Goal: Find contact information: Find contact information

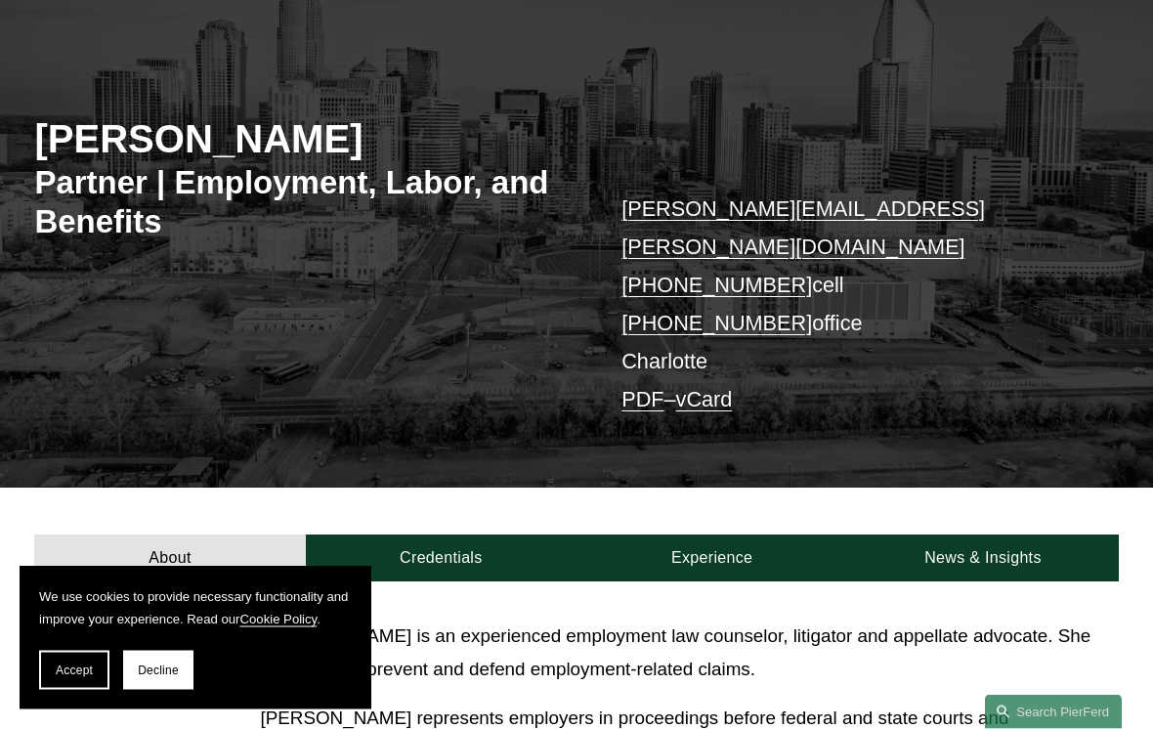
click at [76, 690] on button "Accept" at bounding box center [74, 670] width 70 height 39
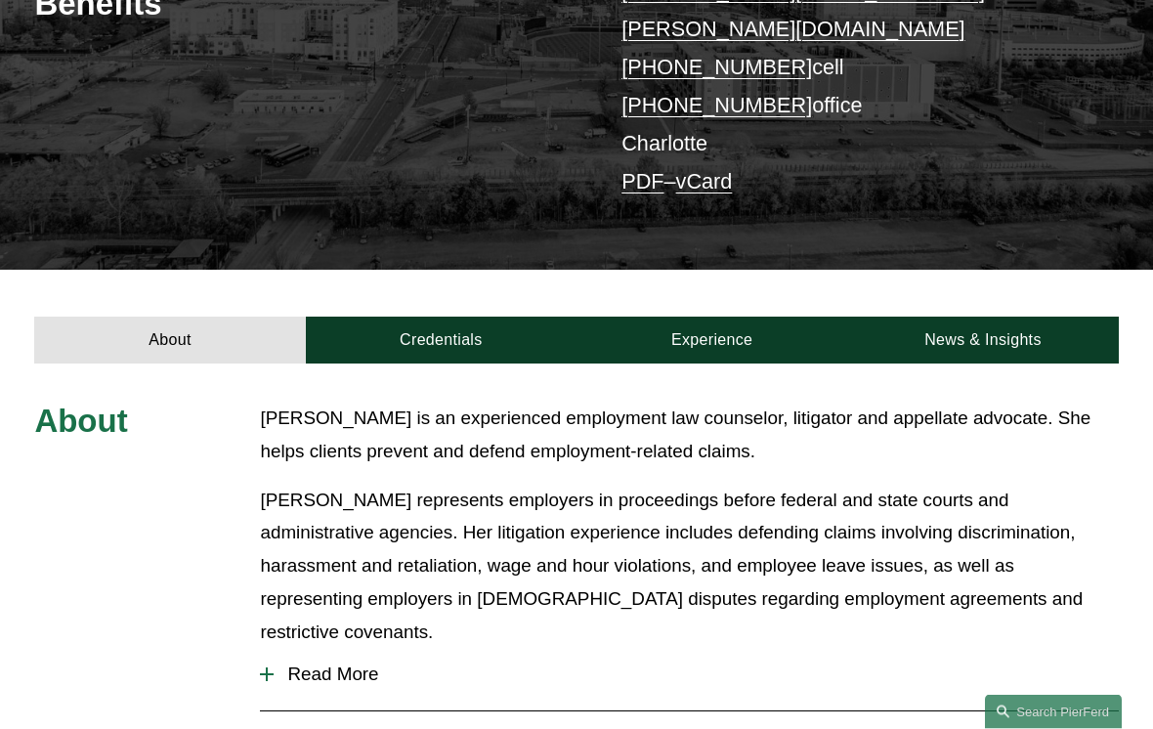
scroll to position [397, 0]
click at [252, 603] on div "About Jill is an experienced employment law counselor, litigator and appellate …" at bounding box center [576, 659] width 1153 height 514
click at [280, 664] on span "Read More" at bounding box center [696, 675] width 844 height 22
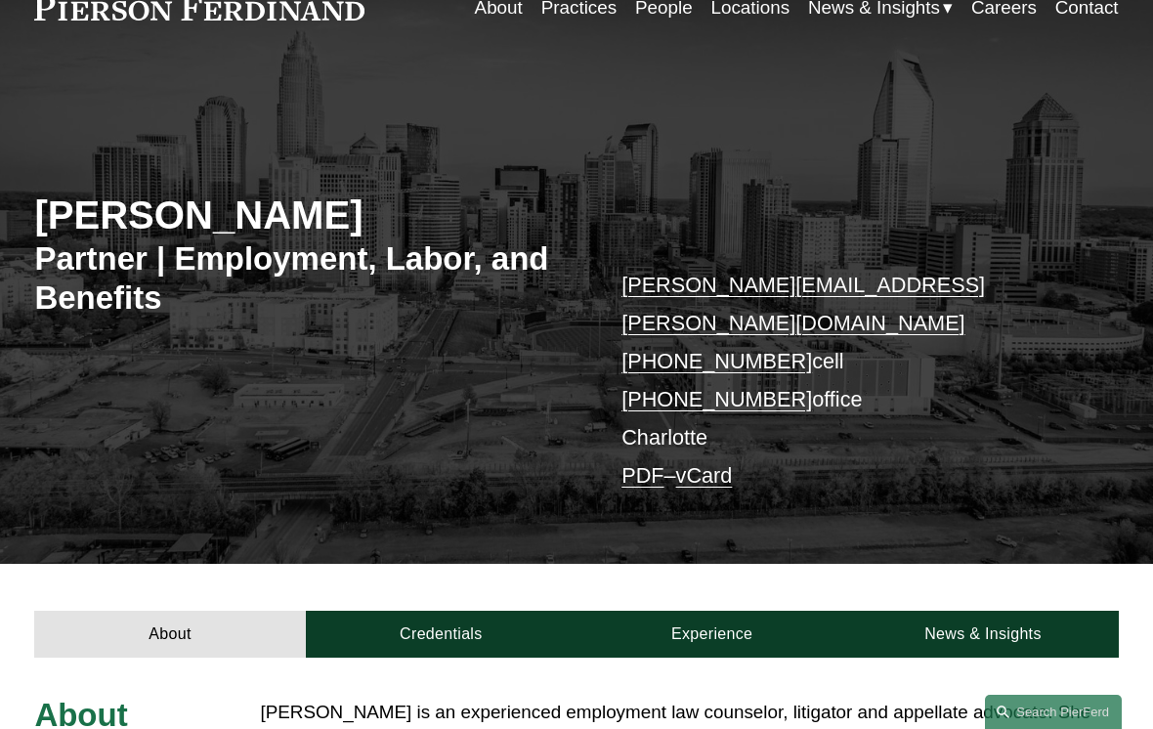
scroll to position [0, 0]
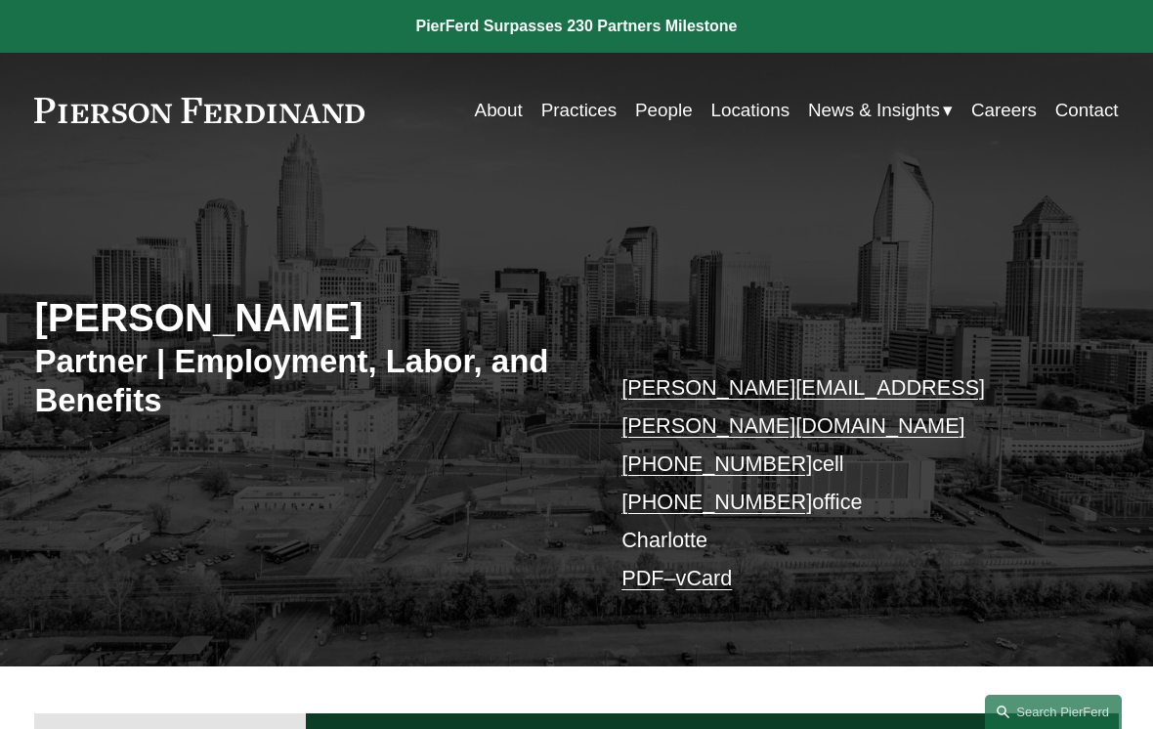
click at [742, 99] on link "Locations" at bounding box center [750, 110] width 79 height 37
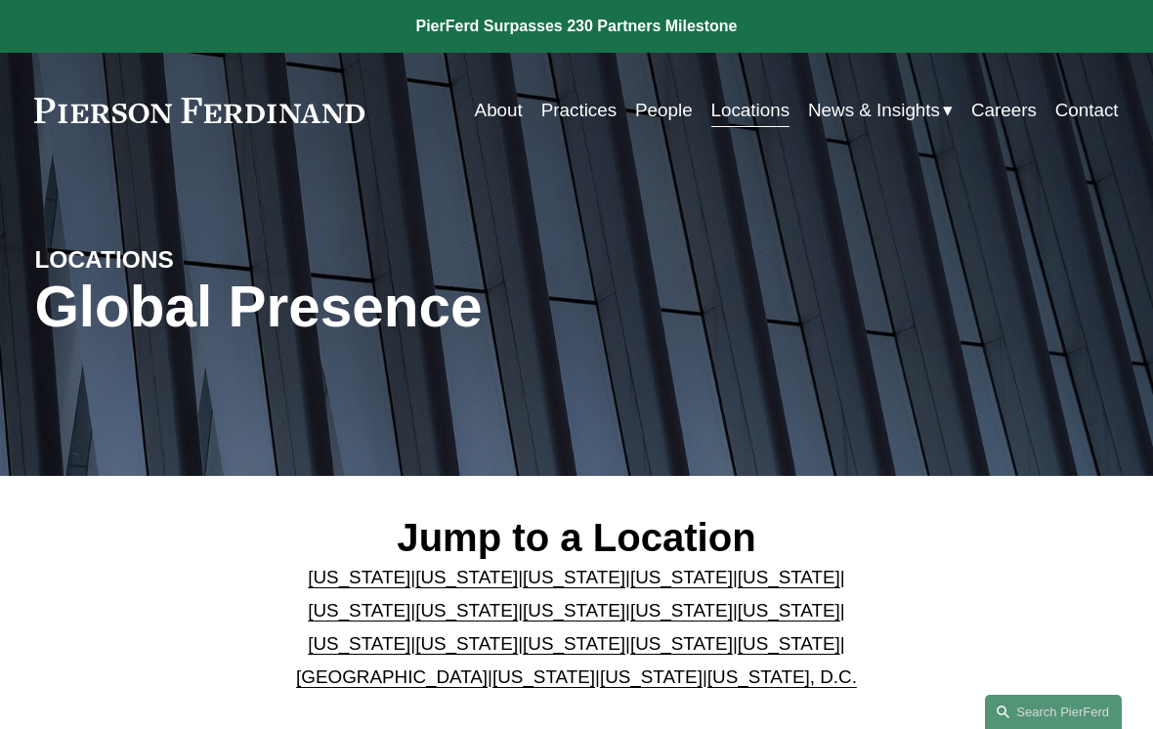
click at [0, 0] on span "News" at bounding box center [0, 0] width 0 height 0
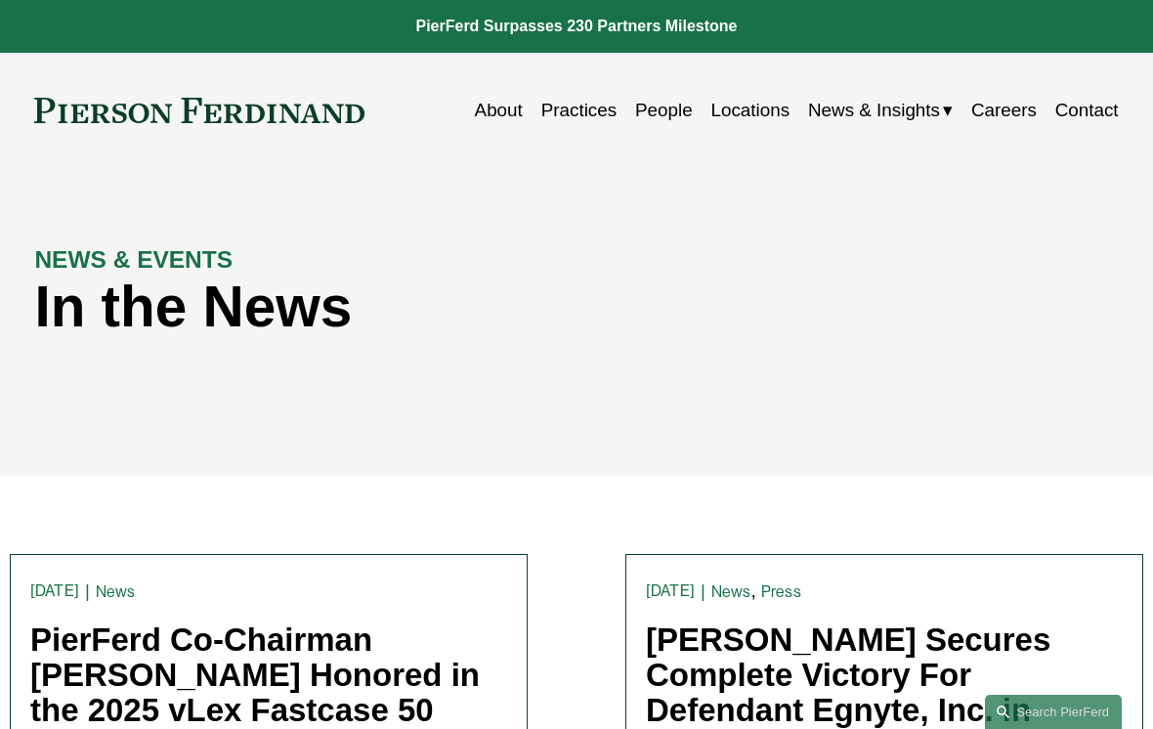
click at [745, 111] on link "Locations" at bounding box center [750, 110] width 79 height 37
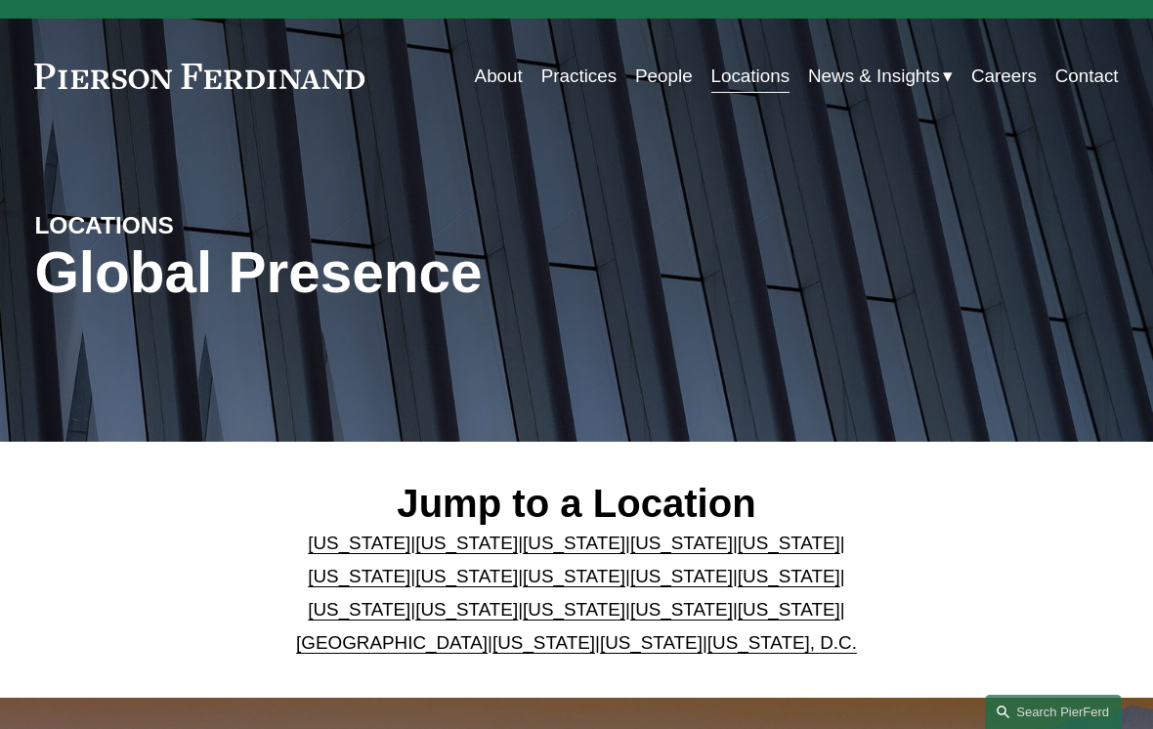
click at [518, 599] on link "North Carolina" at bounding box center [466, 609] width 103 height 21
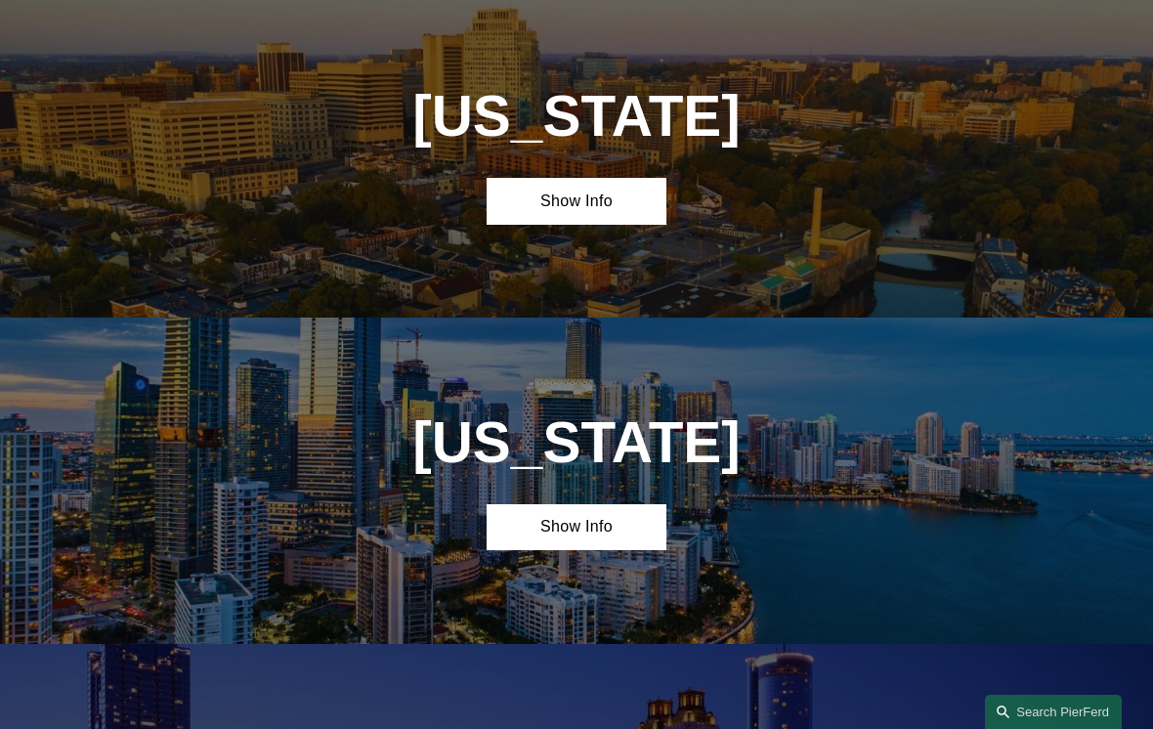
scroll to position [4346, 0]
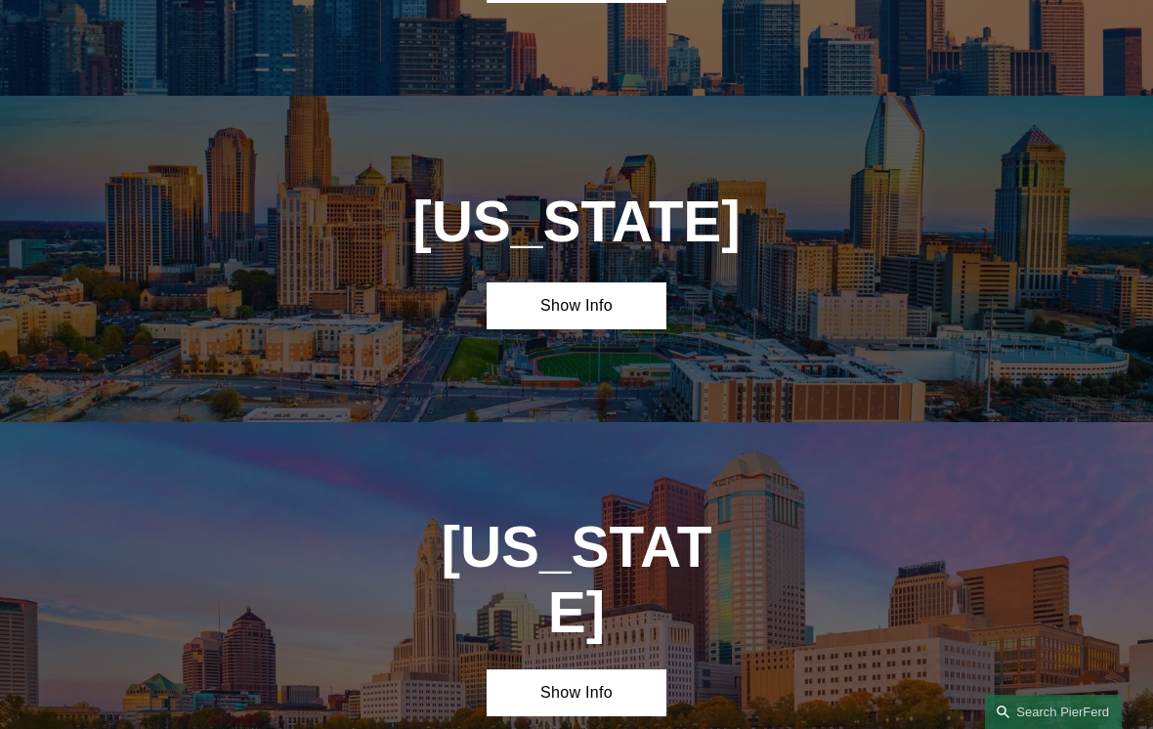
click at [633, 282] on link "Show Info" at bounding box center [577, 305] width 181 height 47
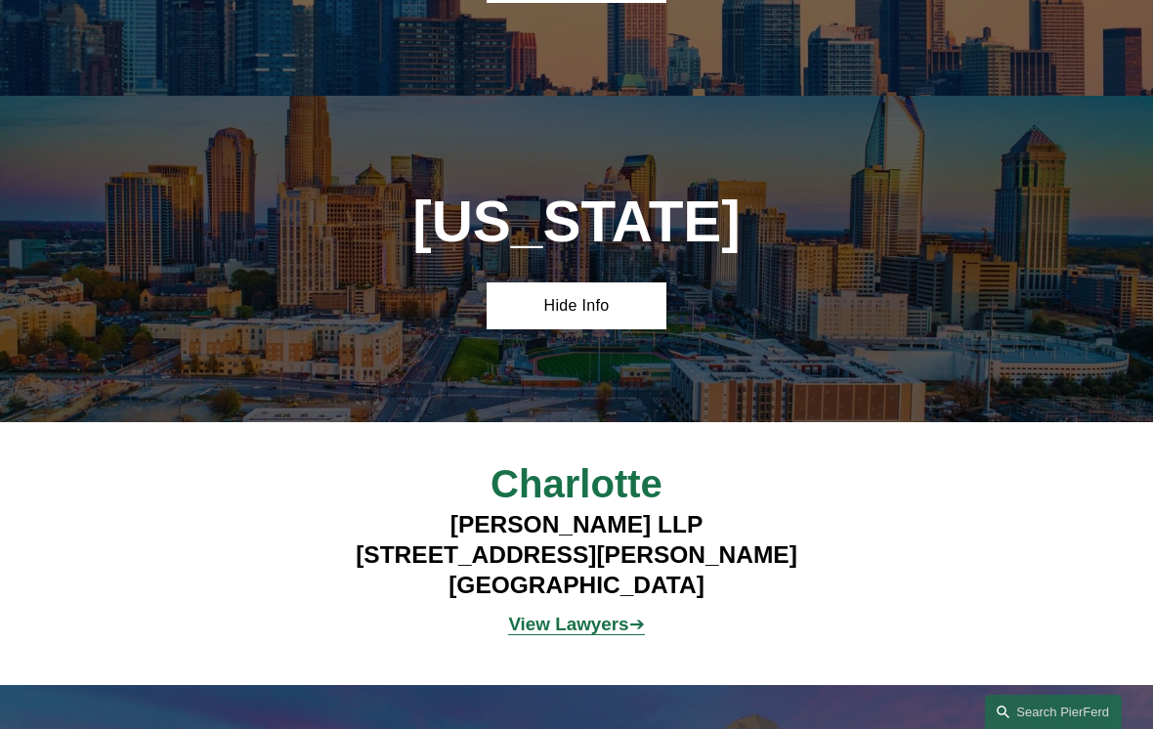
click at [597, 614] on strong "View Lawyers" at bounding box center [568, 624] width 120 height 21
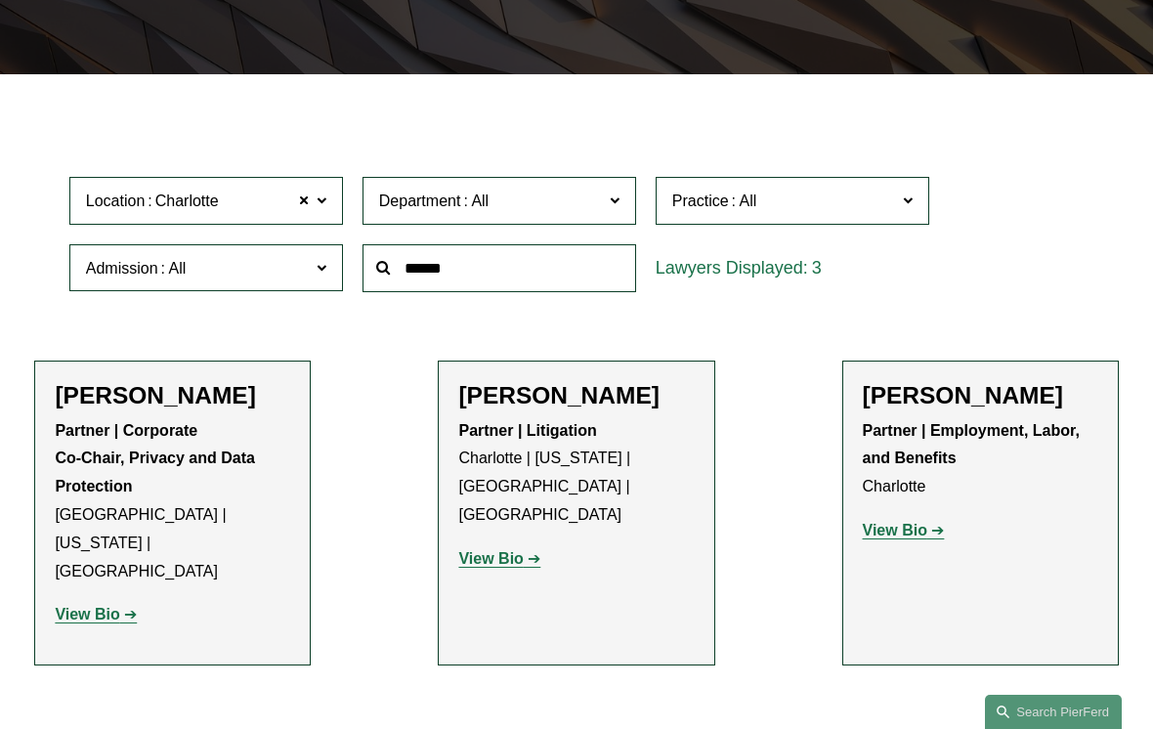
scroll to position [401, 0]
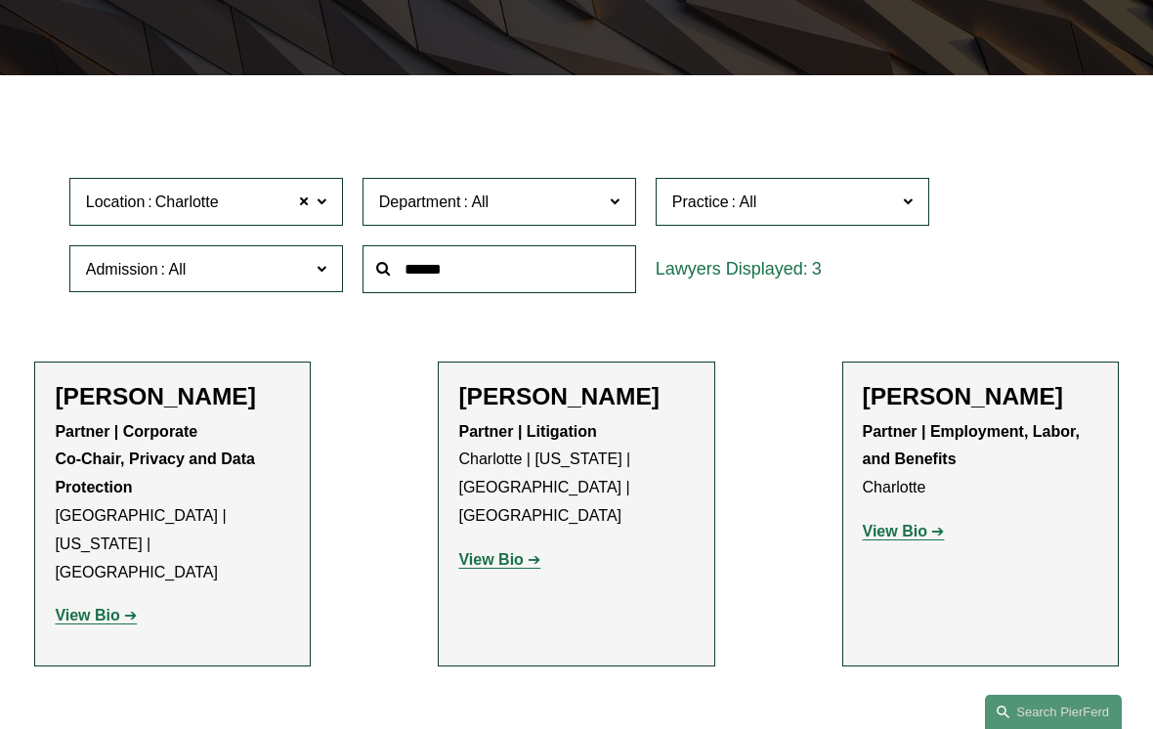
click at [917, 528] on strong "View Bio" at bounding box center [895, 531] width 65 height 17
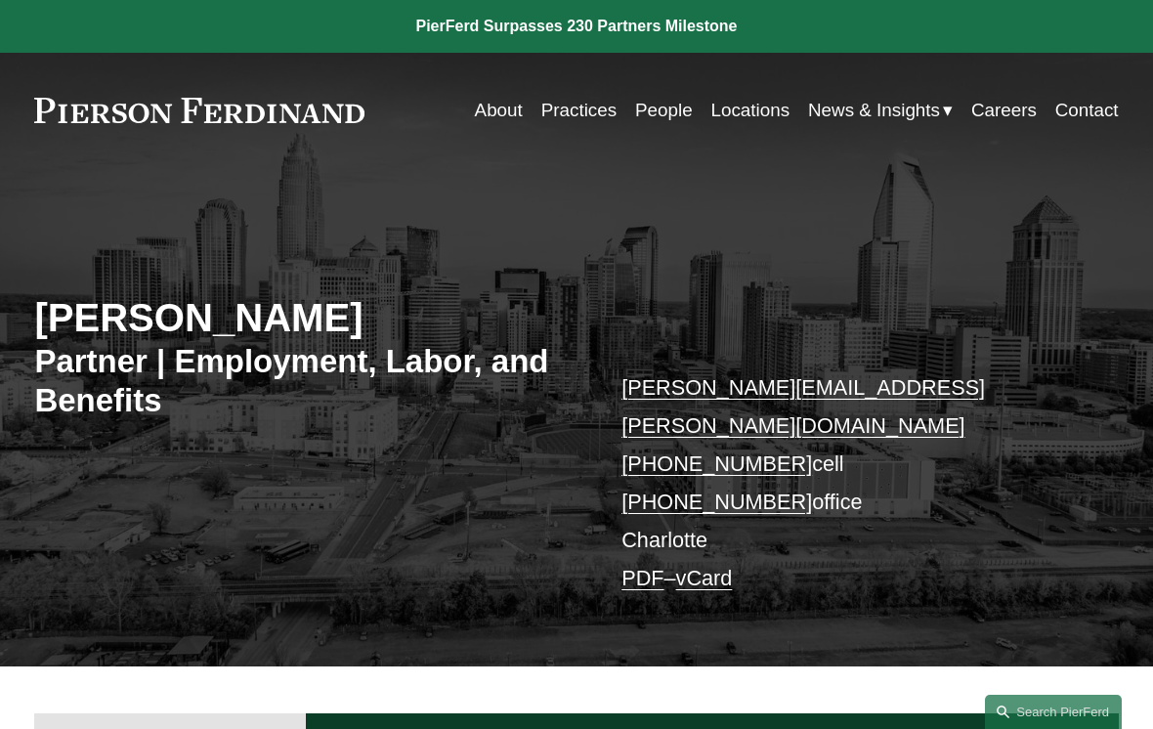
click at [747, 115] on link "Locations" at bounding box center [750, 110] width 79 height 37
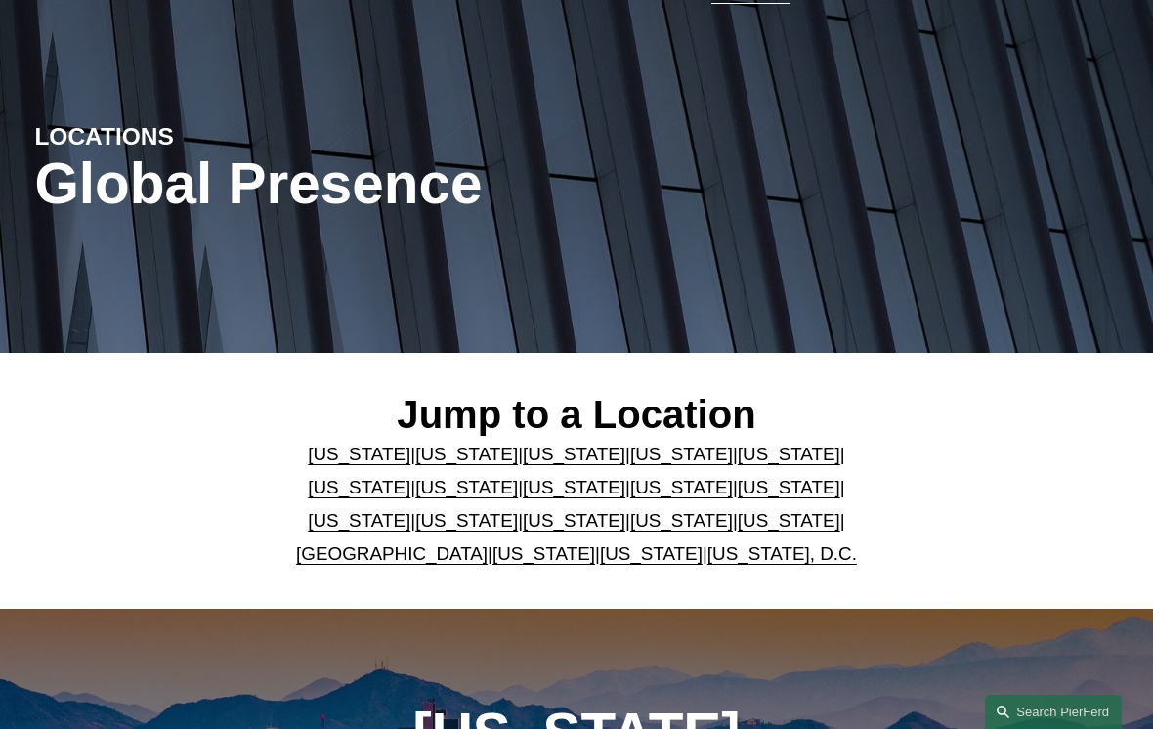
click at [518, 510] on link "North Carolina" at bounding box center [466, 520] width 103 height 21
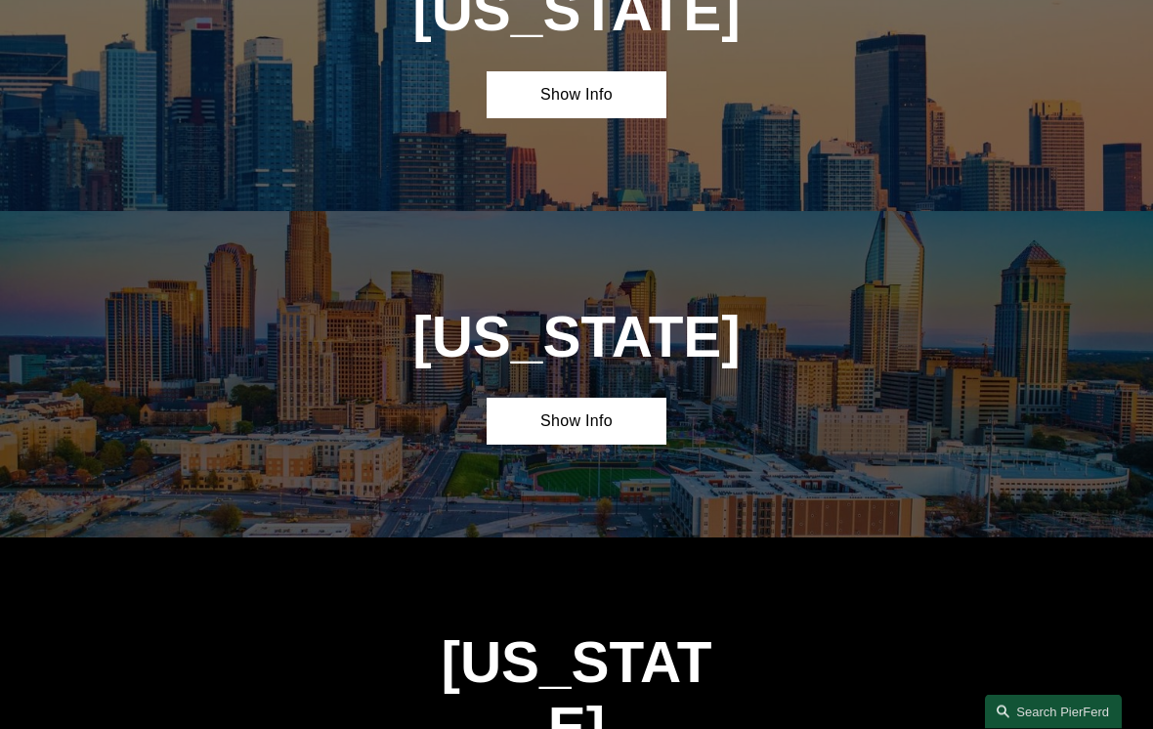
scroll to position [4219, 0]
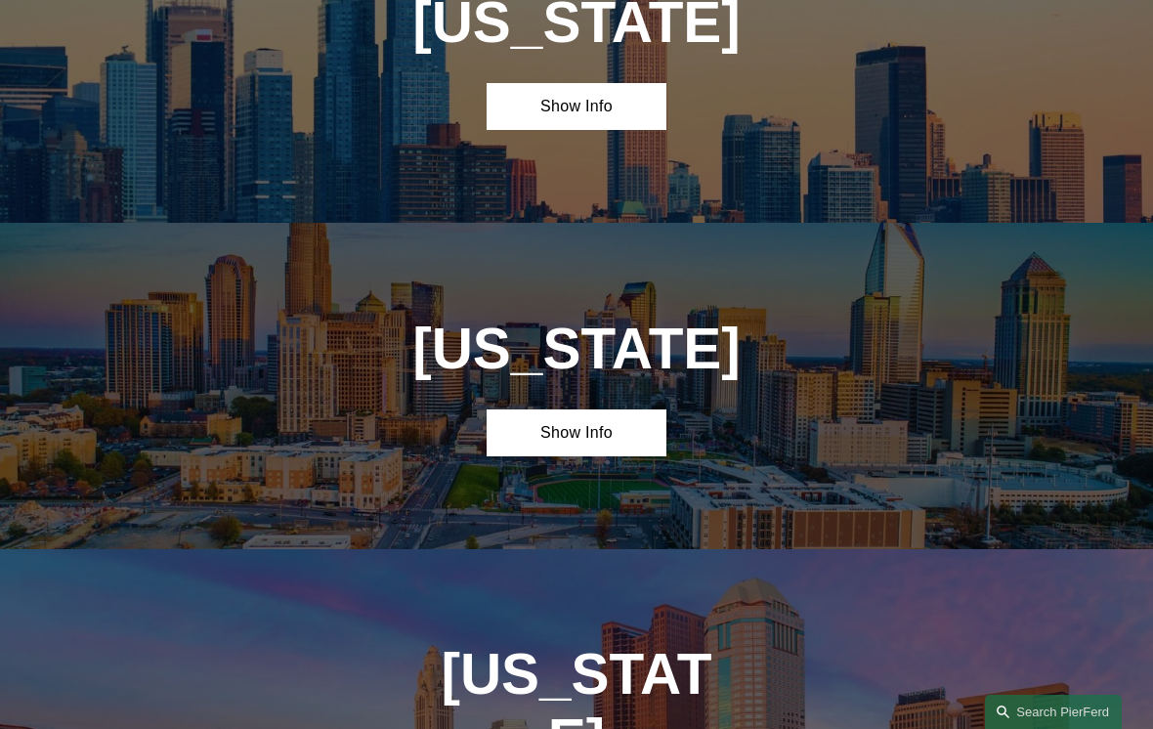
click at [624, 409] on link "Show Info" at bounding box center [577, 432] width 181 height 47
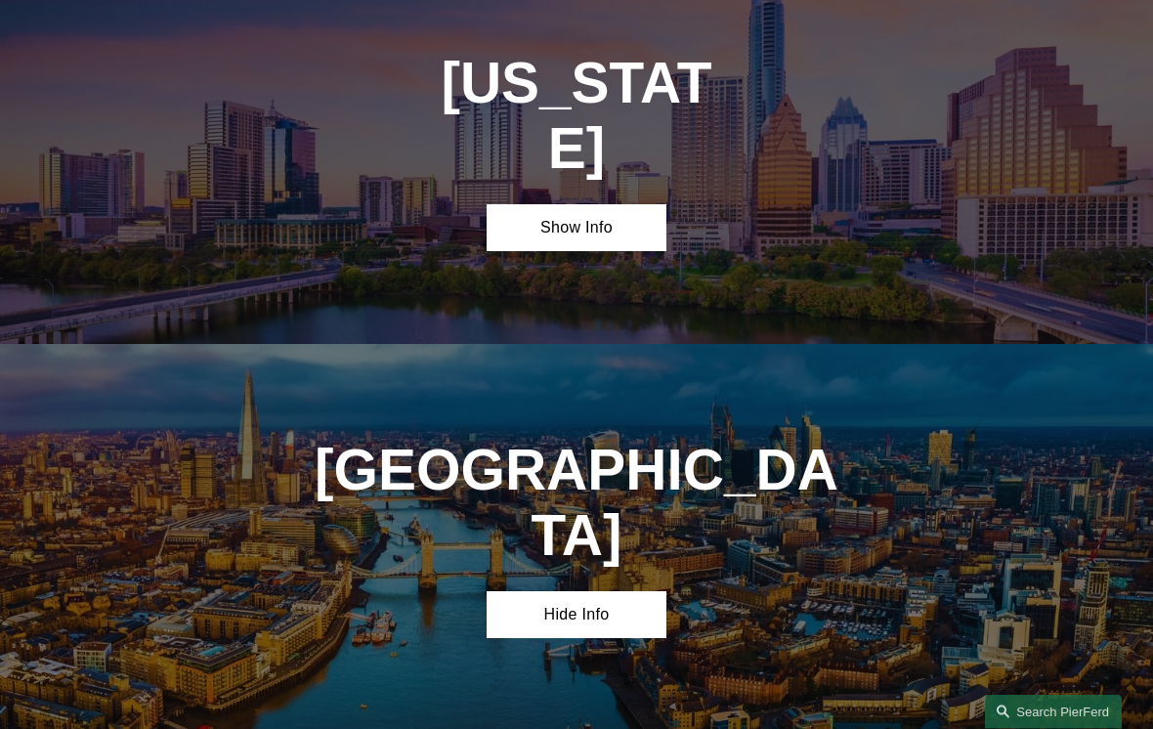
scroll to position [5790, 0]
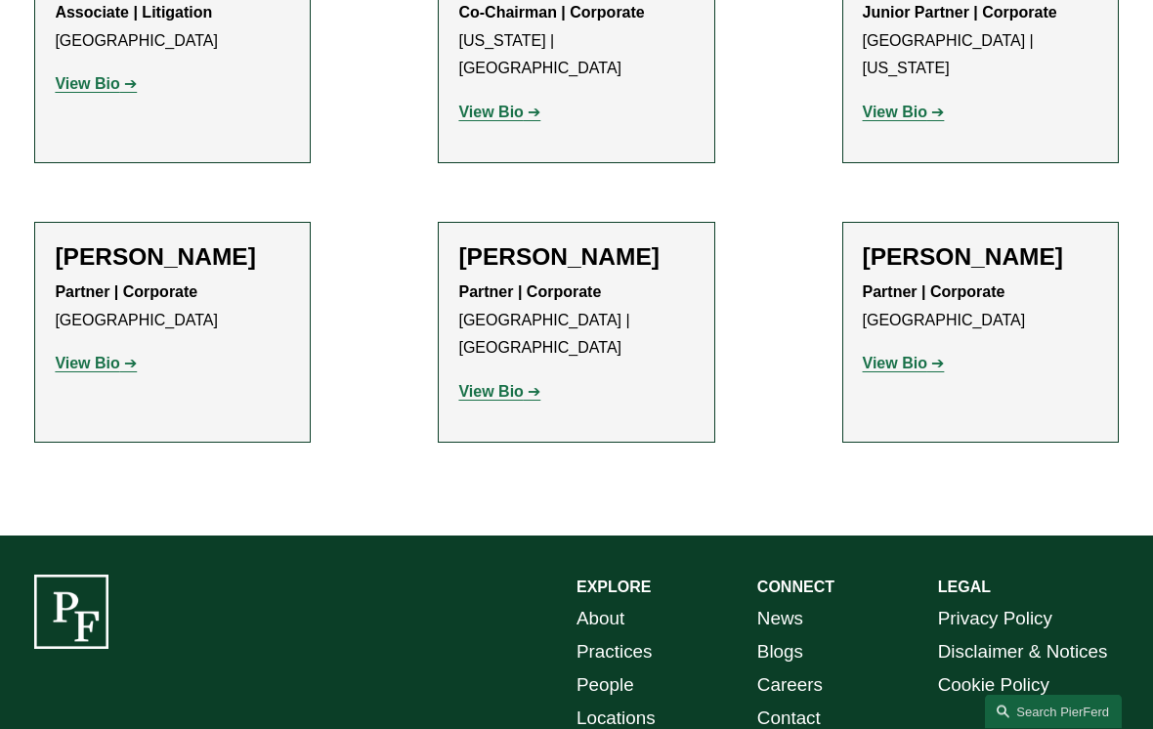
scroll to position [2084, 0]
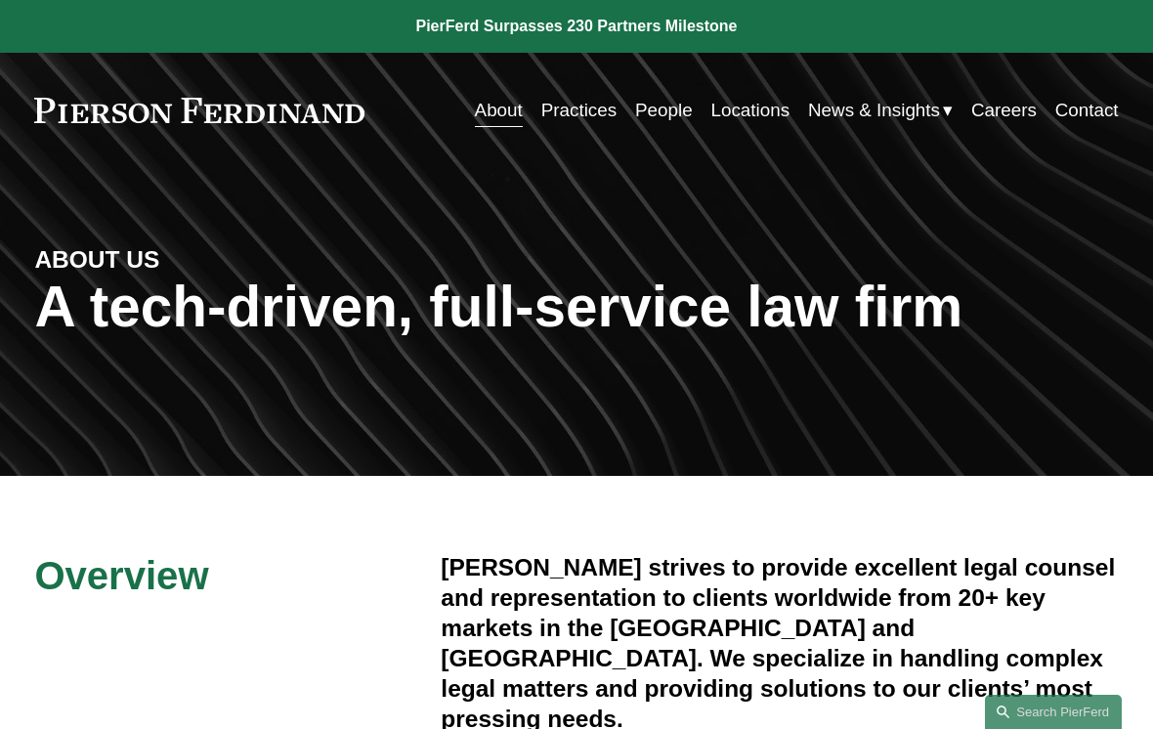
click at [489, 117] on link "About" at bounding box center [499, 110] width 48 height 37
click at [703, 32] on link at bounding box center [576, 26] width 1153 height 53
click at [690, 46] on link at bounding box center [576, 26] width 1153 height 53
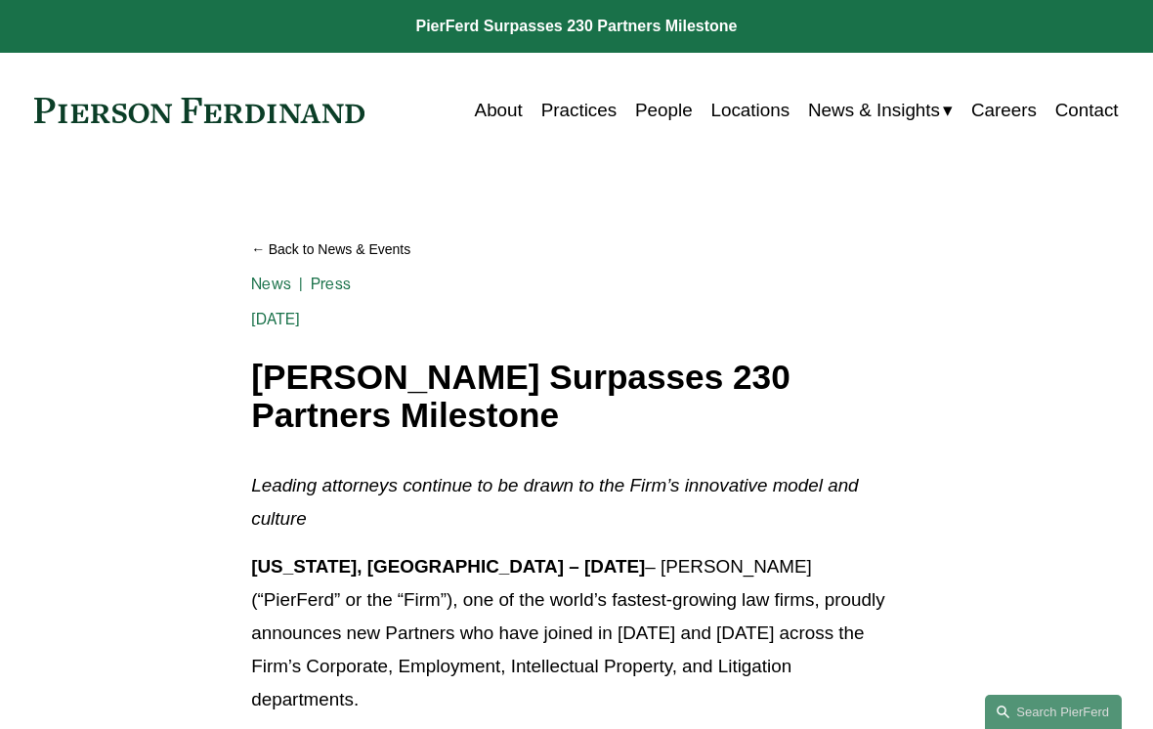
click at [660, 107] on link "People" at bounding box center [664, 110] width 58 height 37
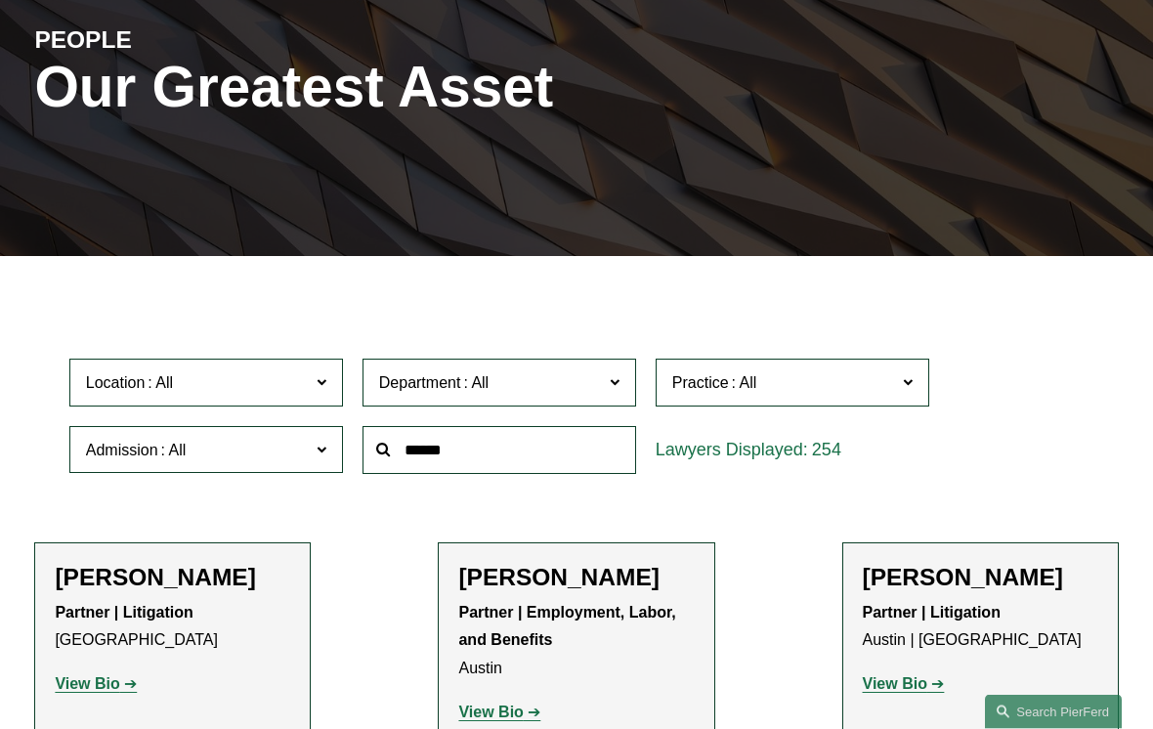
scroll to position [219, 0]
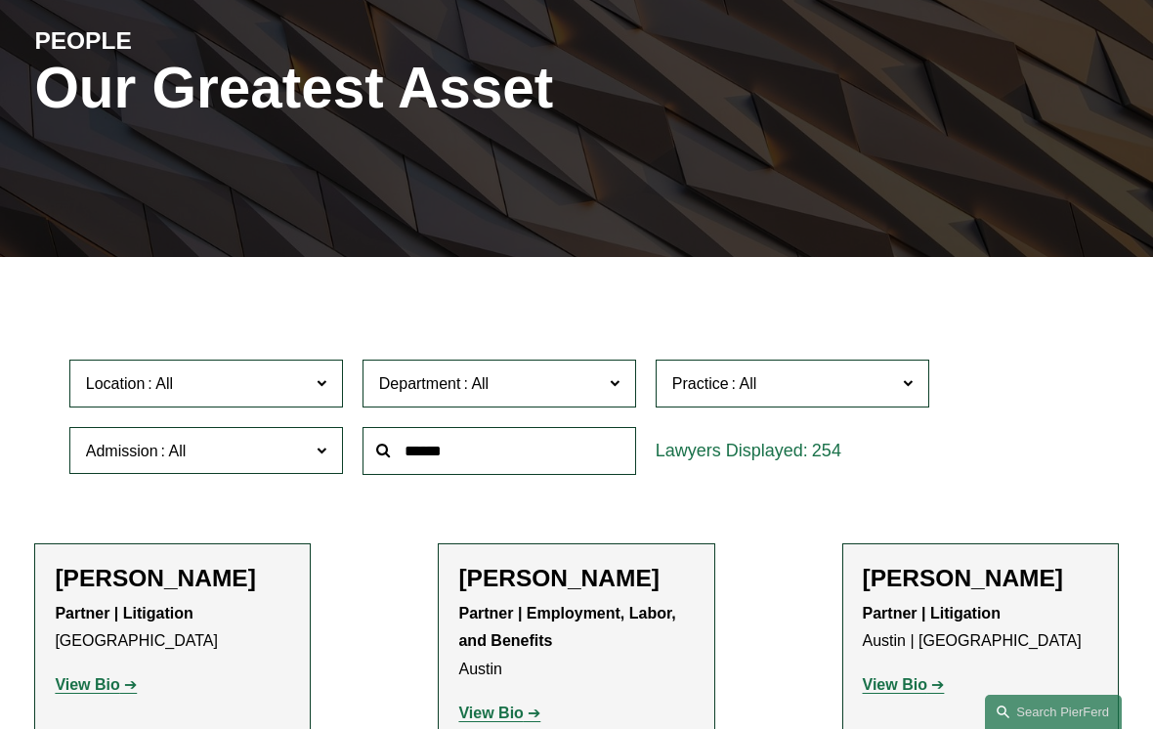
click at [620, 446] on input "text" at bounding box center [500, 451] width 274 height 48
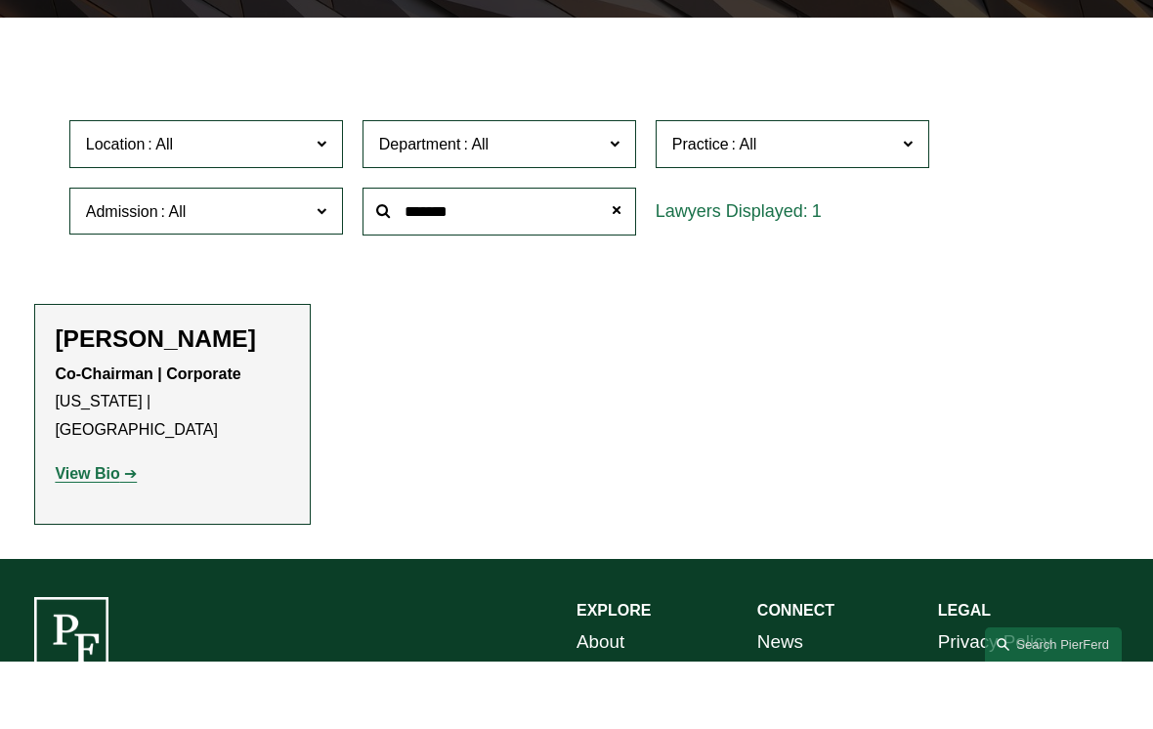
scroll to position [393, 0]
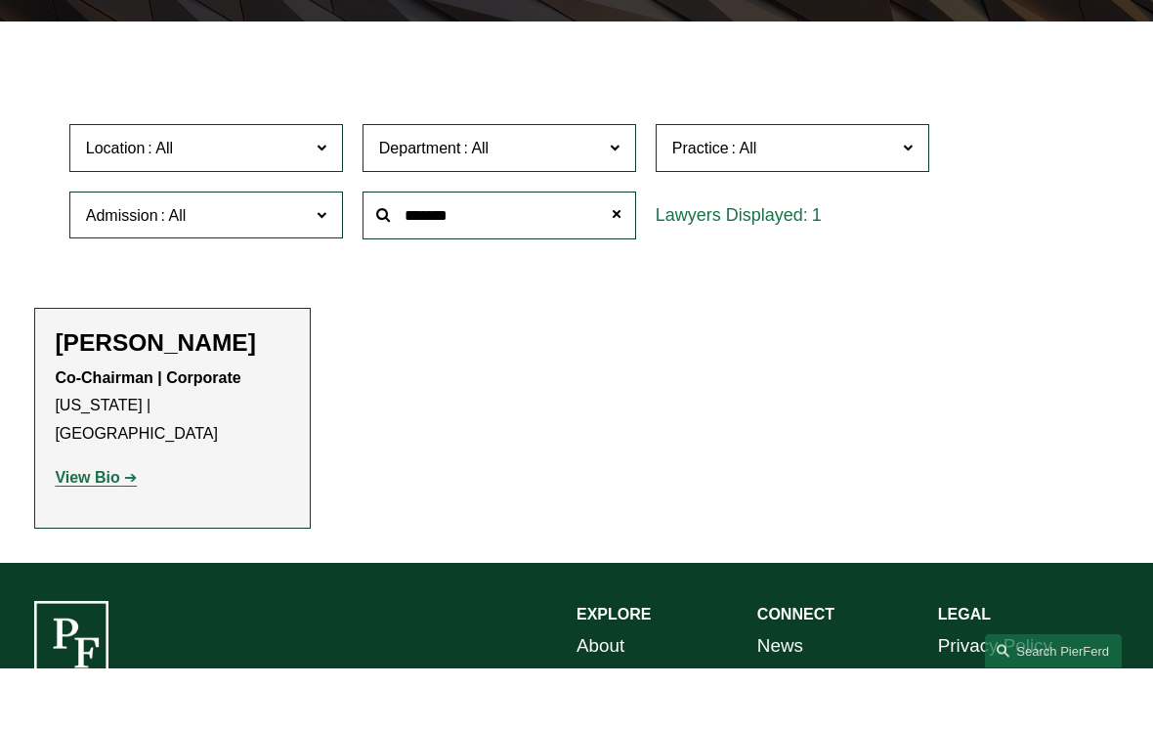
type input "*******"
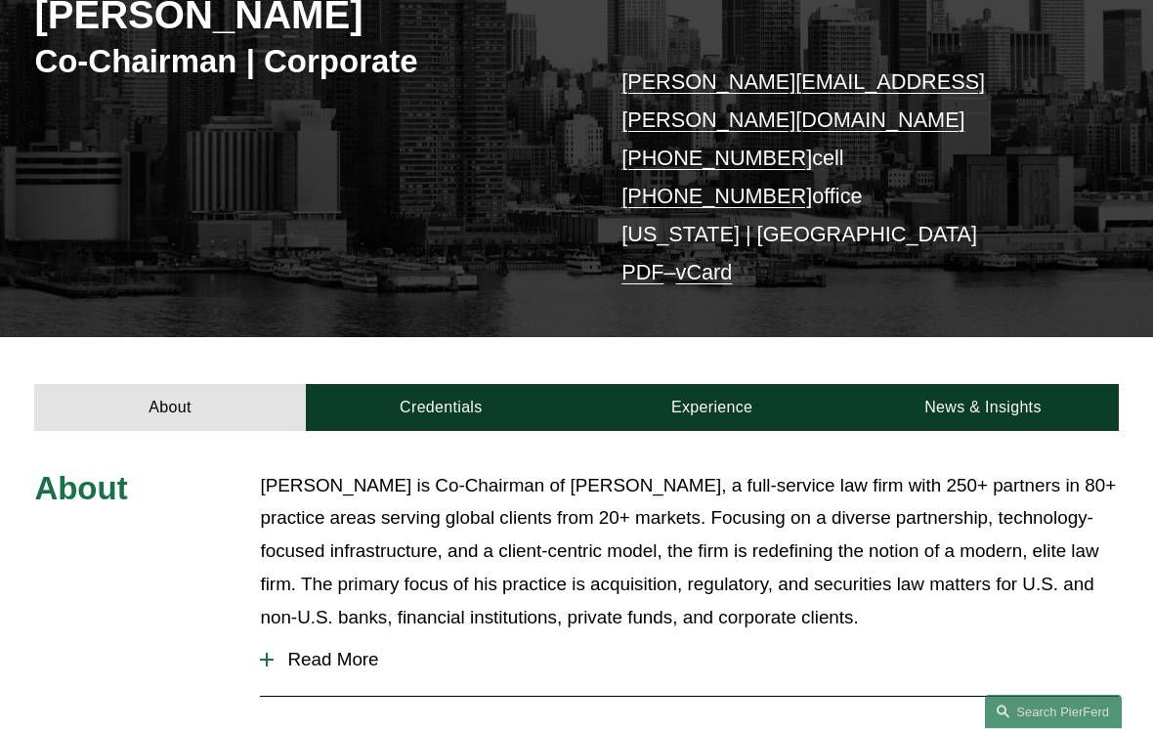
scroll to position [303, 0]
click at [278, 649] on span "Read More" at bounding box center [696, 660] width 844 height 22
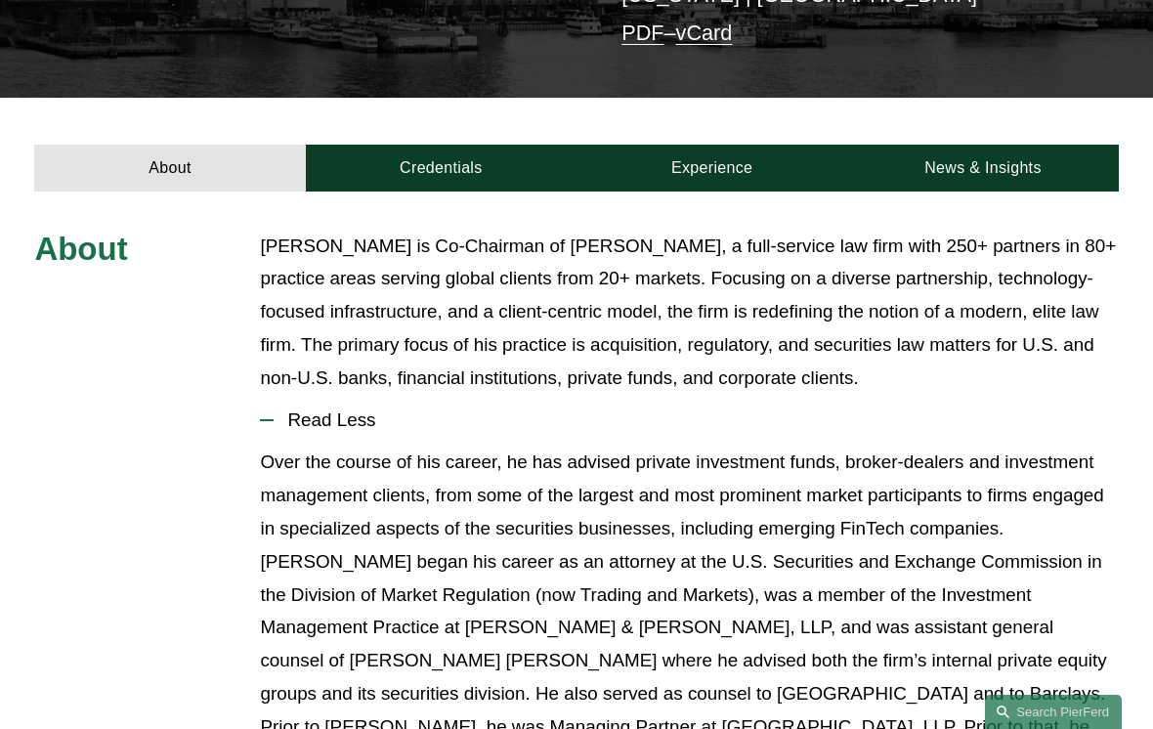
scroll to position [537, 0]
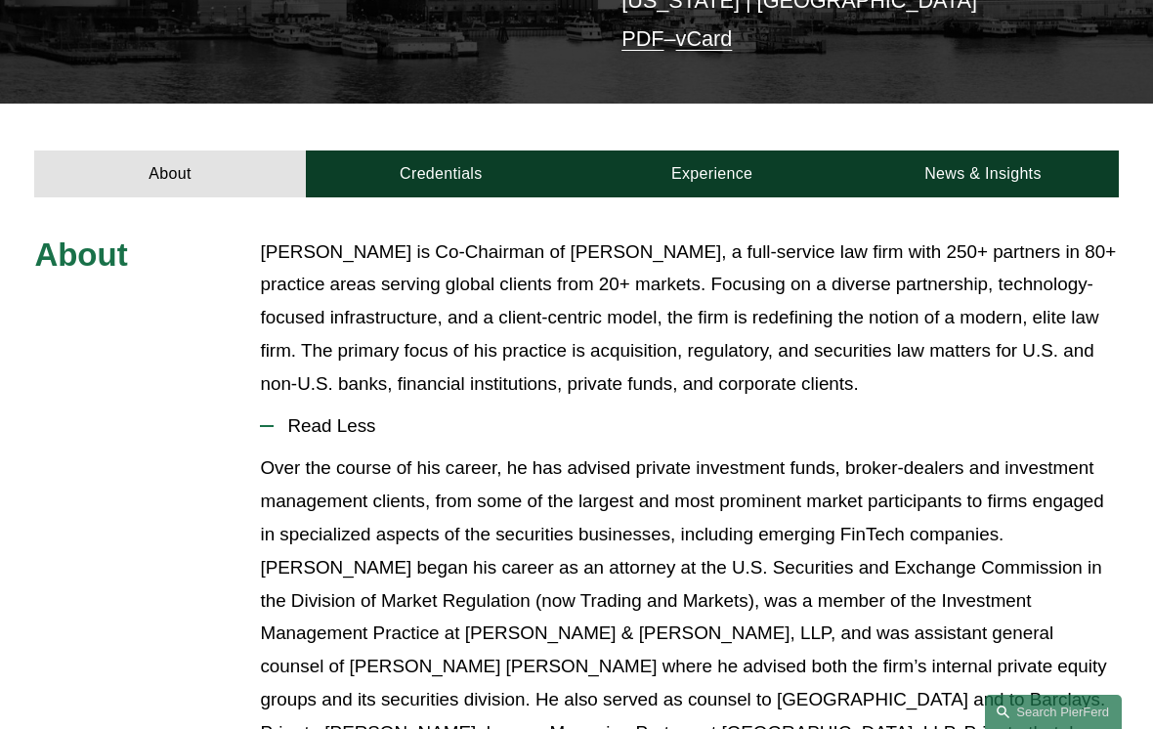
click at [375, 151] on link "Credentials" at bounding box center [441, 174] width 271 height 47
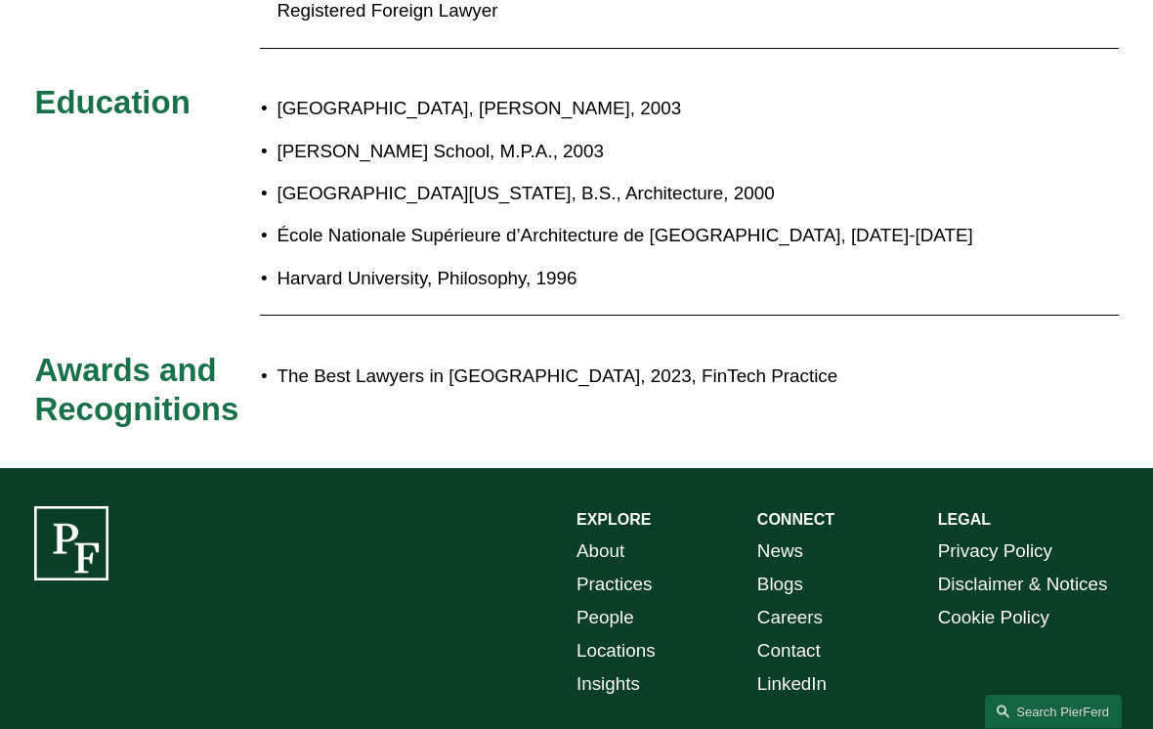
scroll to position [877, 0]
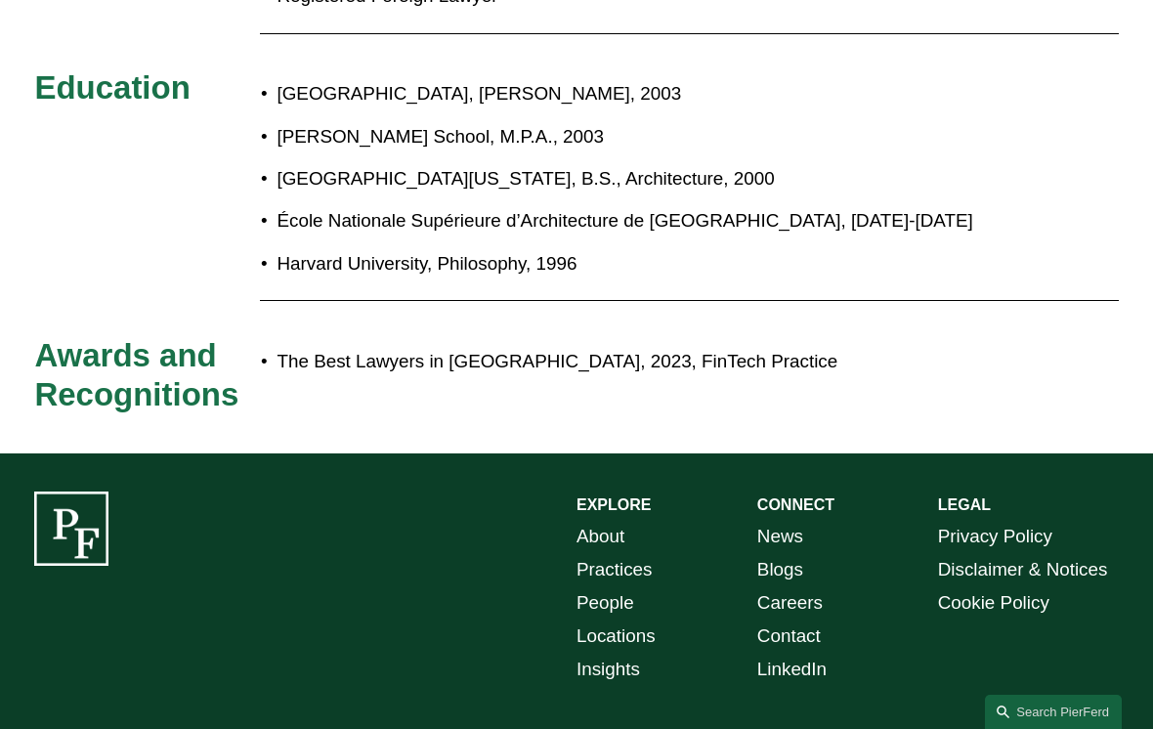
click at [799, 520] on link "News" at bounding box center [780, 536] width 46 height 33
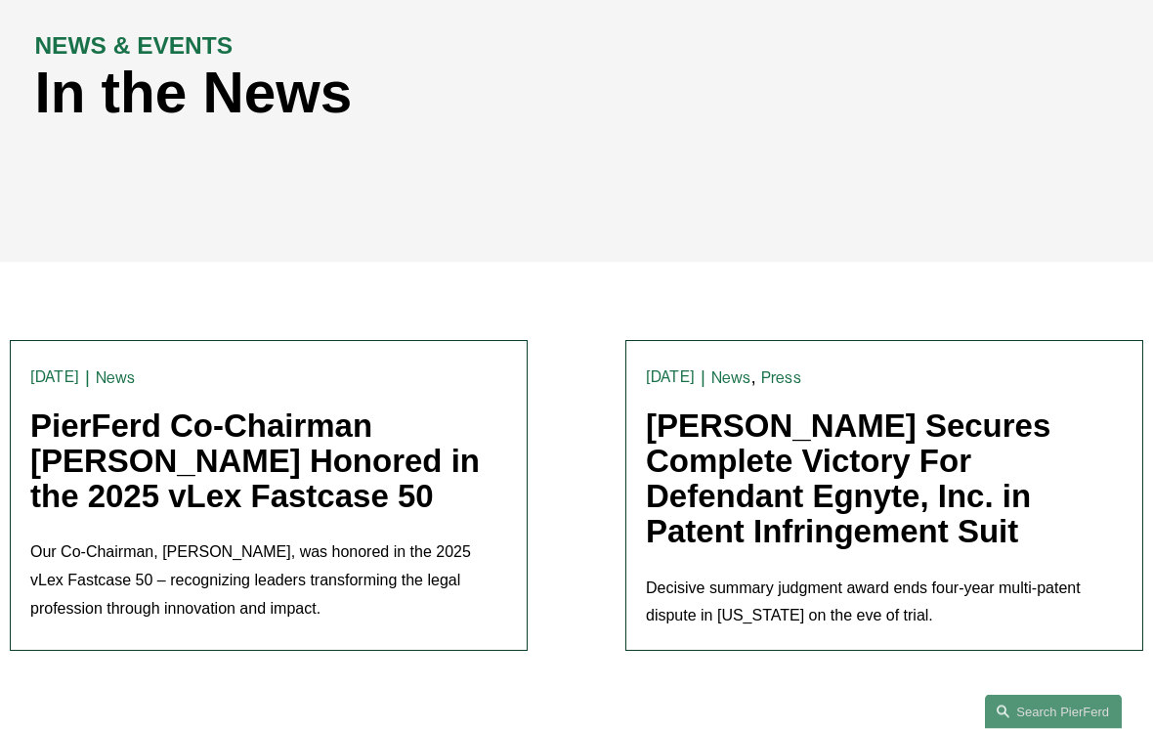
scroll to position [215, 0]
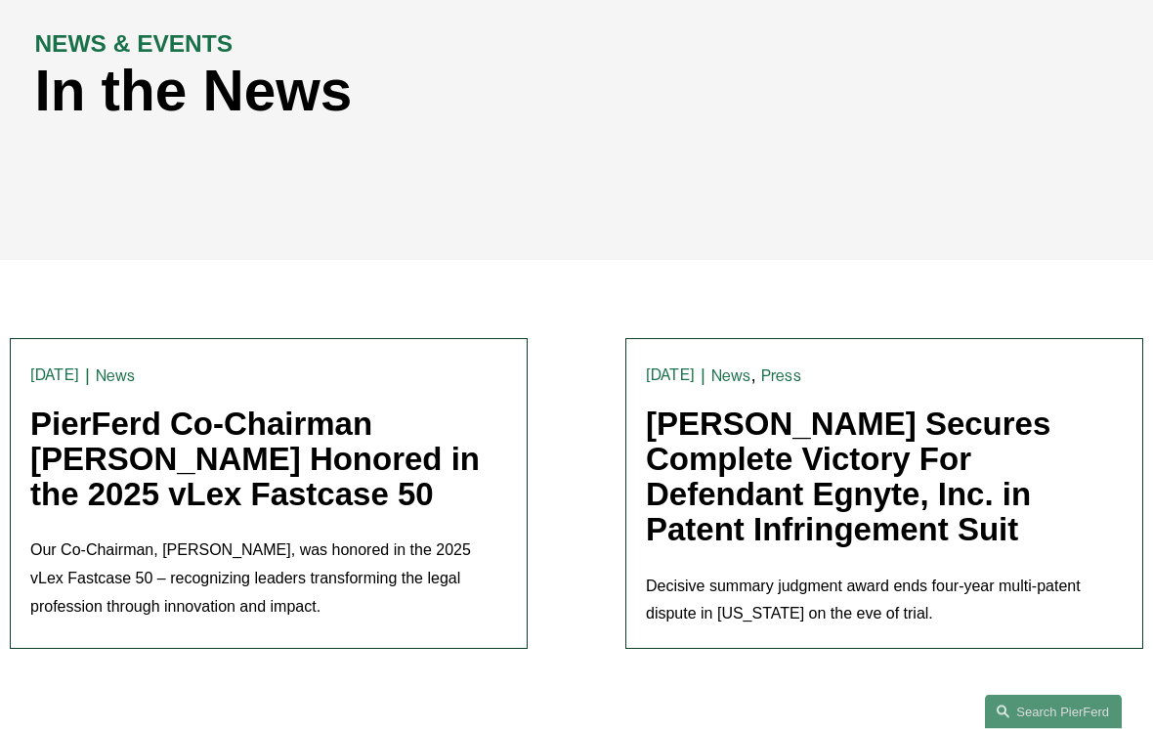
click at [116, 469] on link "PierFerd Co-Chairman [PERSON_NAME] Honored in the 2025 vLex Fastcase 50" at bounding box center [255, 461] width 450 height 108
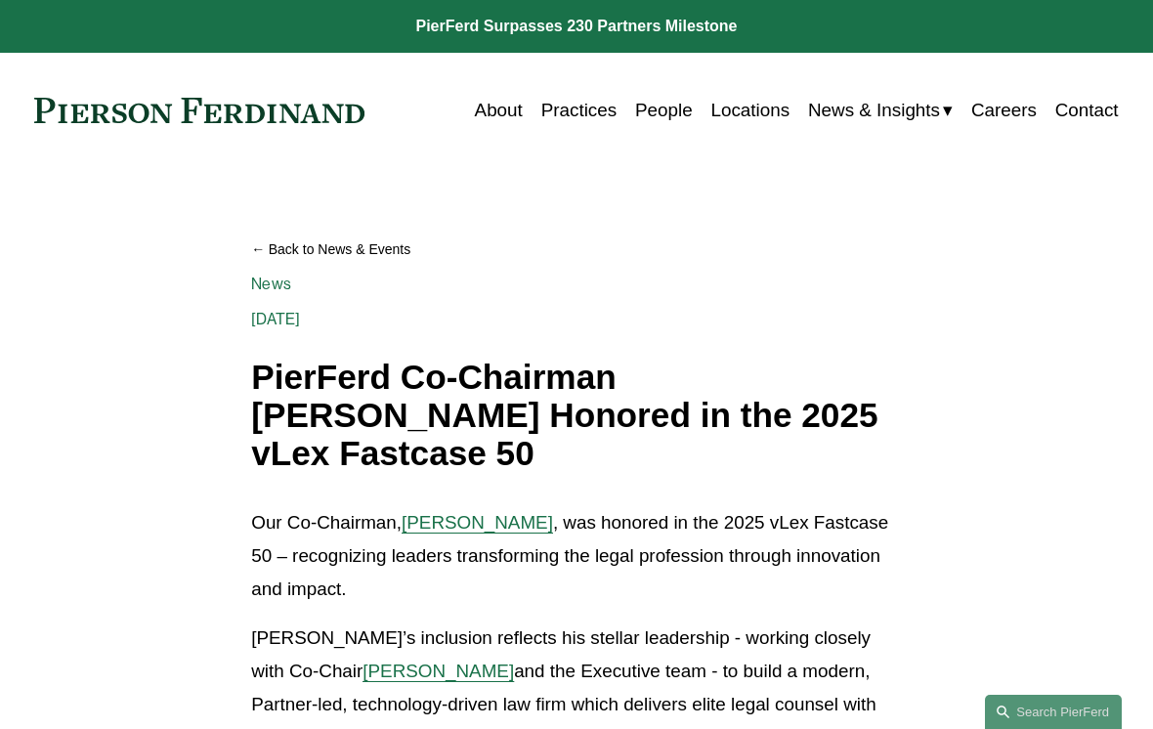
scroll to position [2, 0]
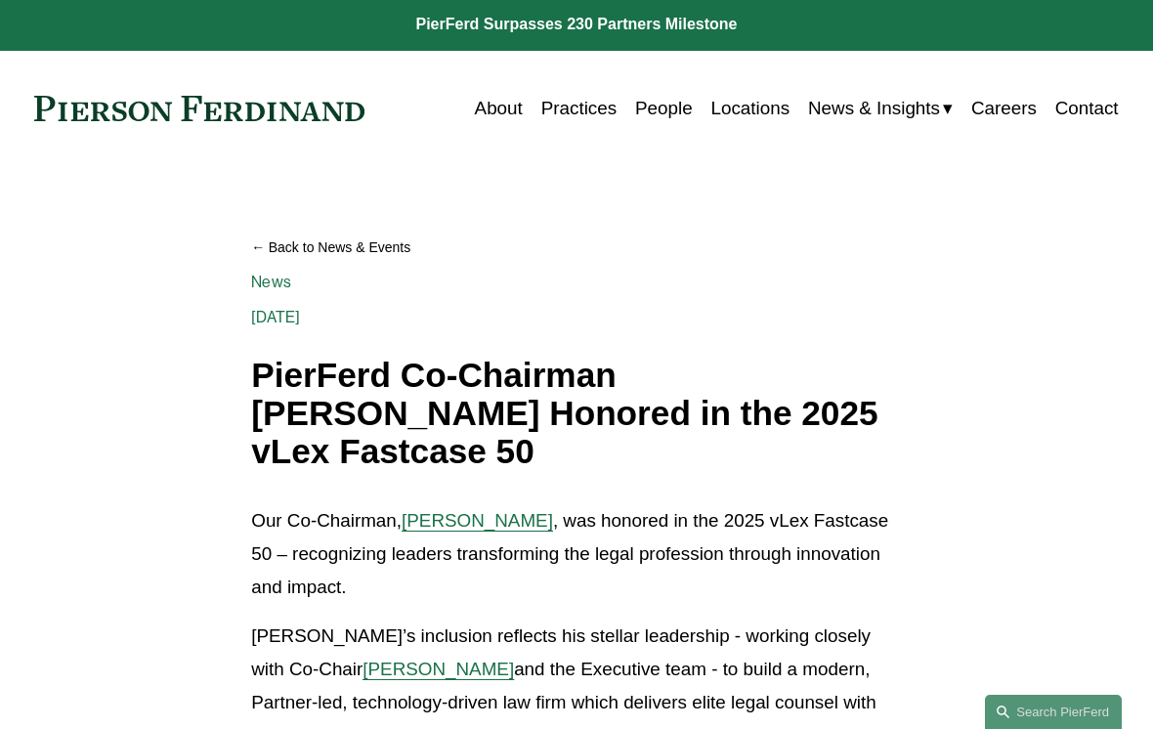
click at [448, 510] on span "[PERSON_NAME]" at bounding box center [477, 520] width 151 height 21
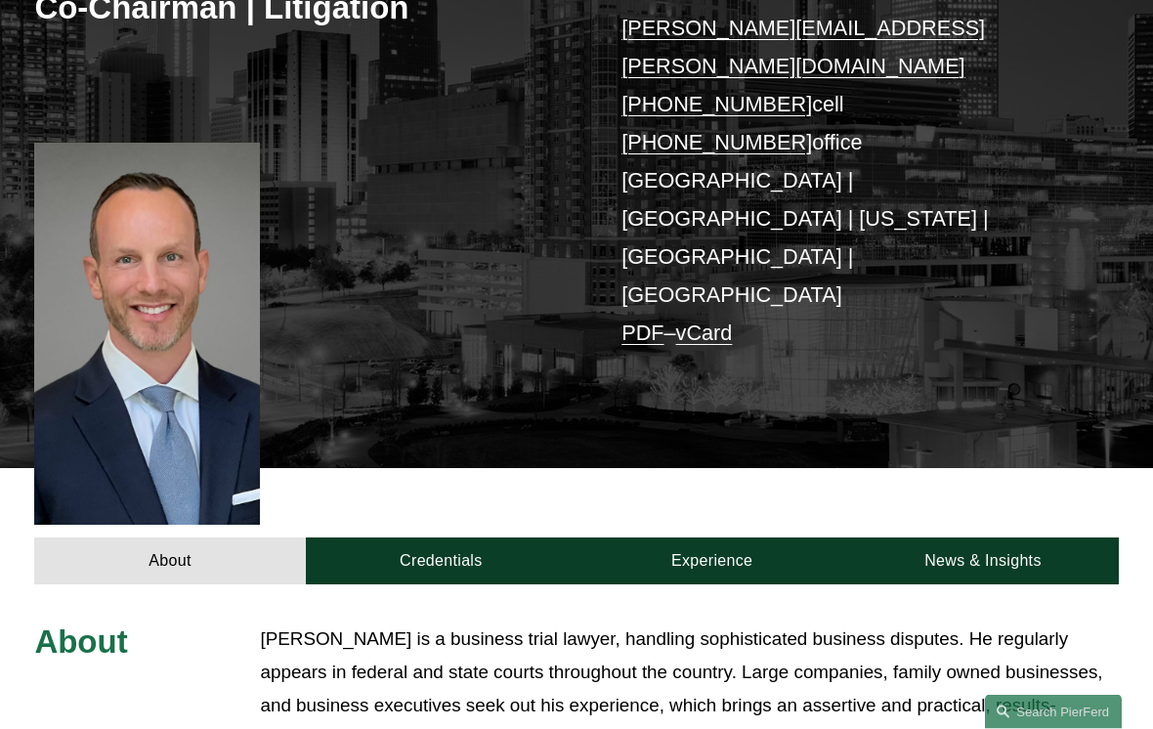
scroll to position [359, 0]
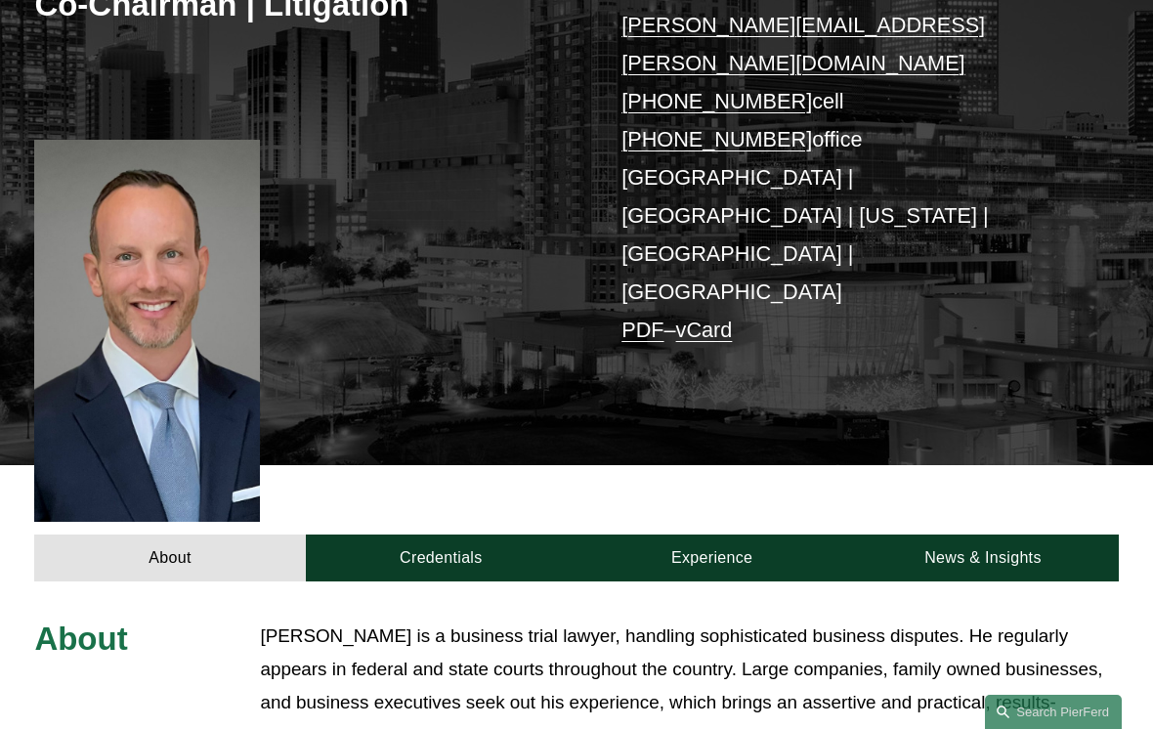
click at [420, 535] on link "Credentials" at bounding box center [441, 558] width 271 height 47
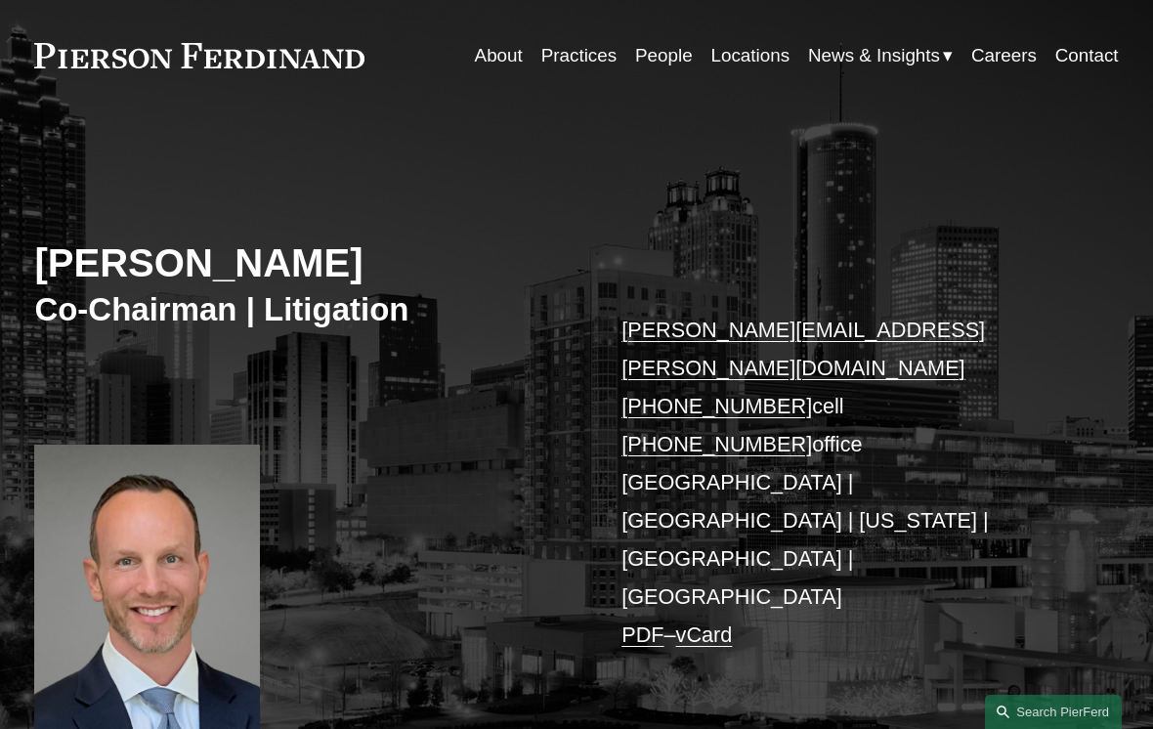
scroll to position [55, 0]
click at [665, 445] on p "joel.ferdinand@pierferd.com +1.404.640.6952 cell +1.770.759.2254 office Atlanta…" at bounding box center [848, 482] width 452 height 343
click at [752, 43] on link "Locations" at bounding box center [750, 55] width 79 height 37
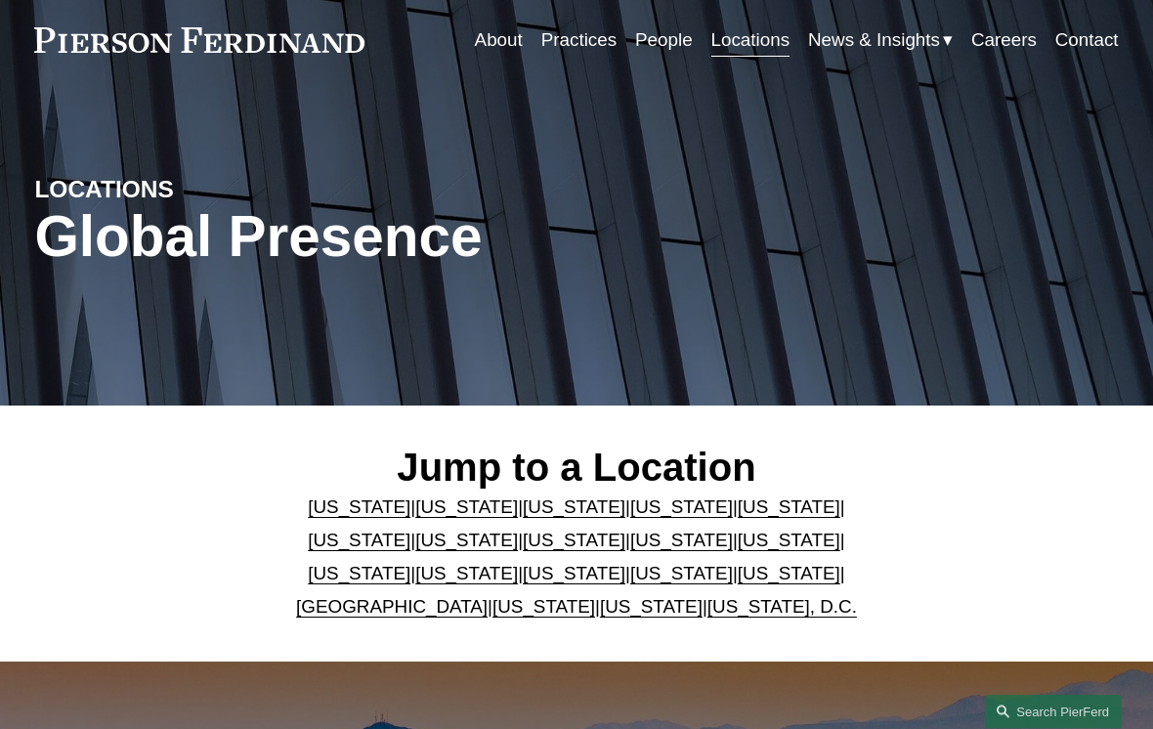
scroll to position [74, 0]
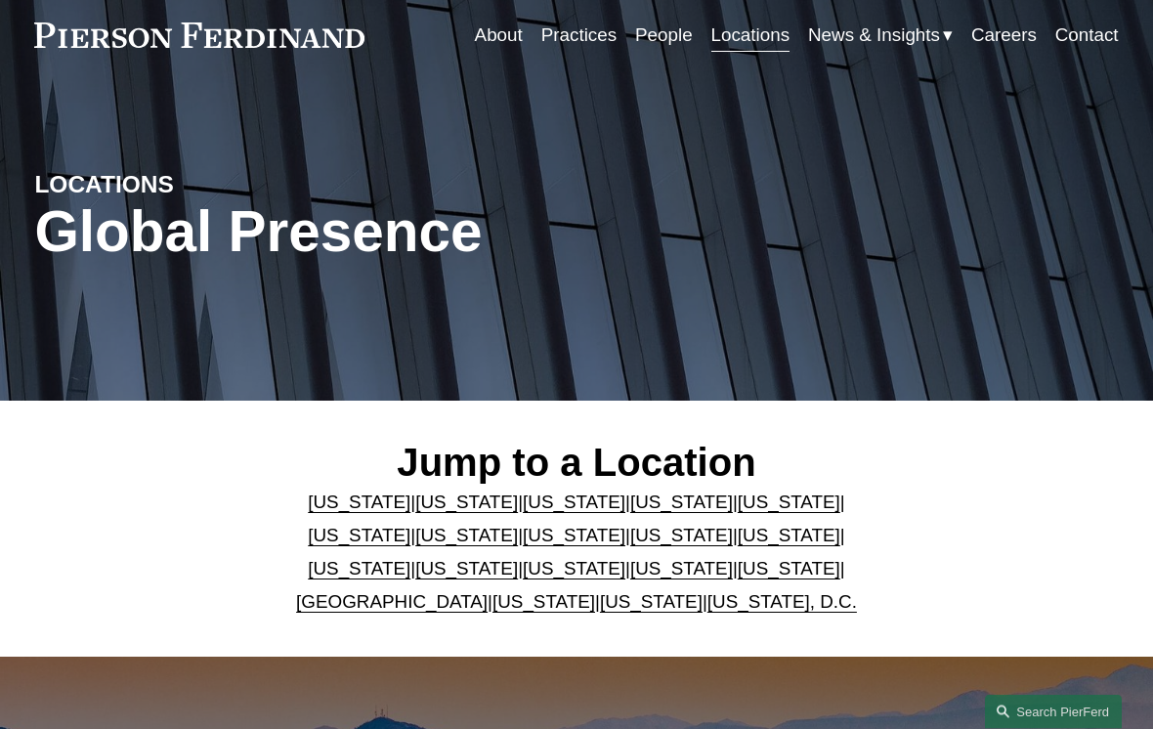
click at [410, 526] on link "[US_STATE]" at bounding box center [359, 536] width 103 height 21
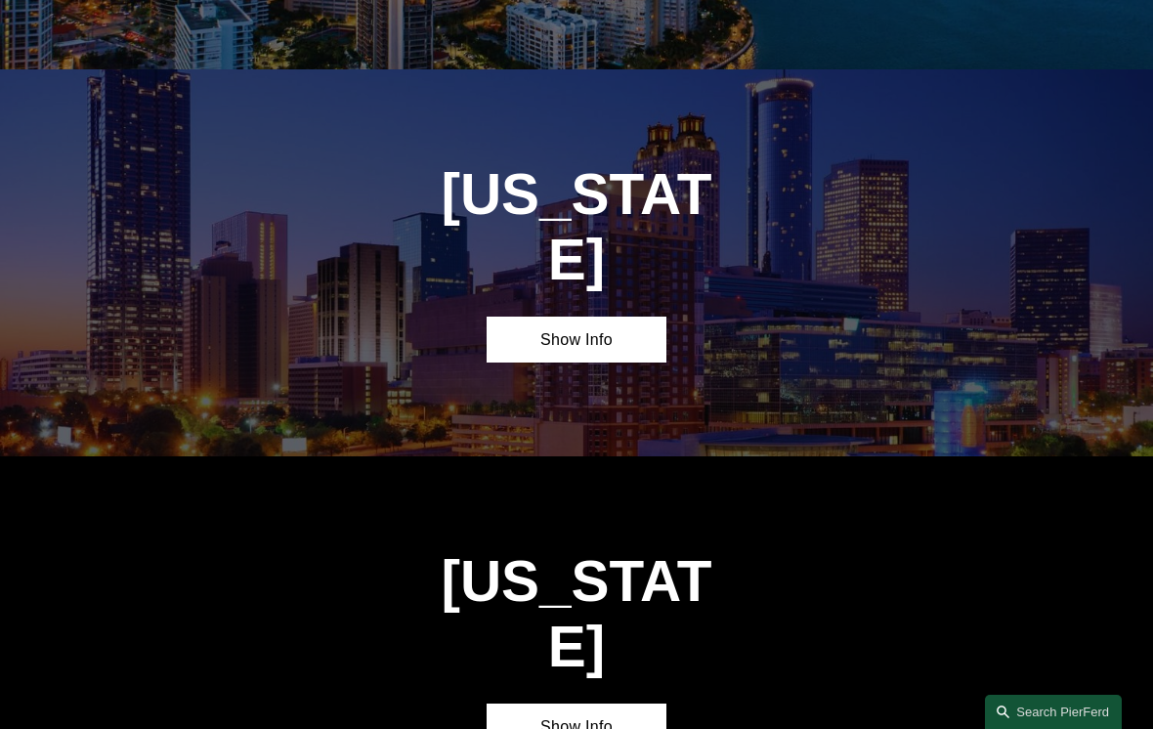
scroll to position [2389, 0]
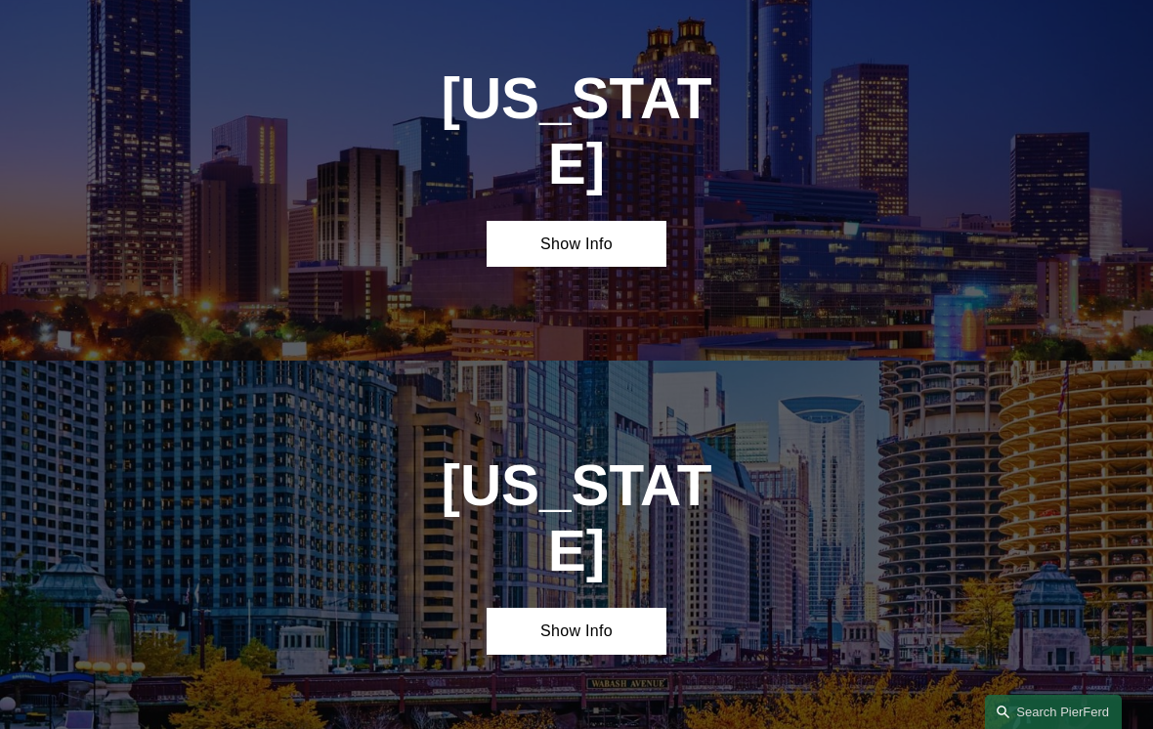
click at [593, 221] on link "Show Info" at bounding box center [577, 244] width 181 height 47
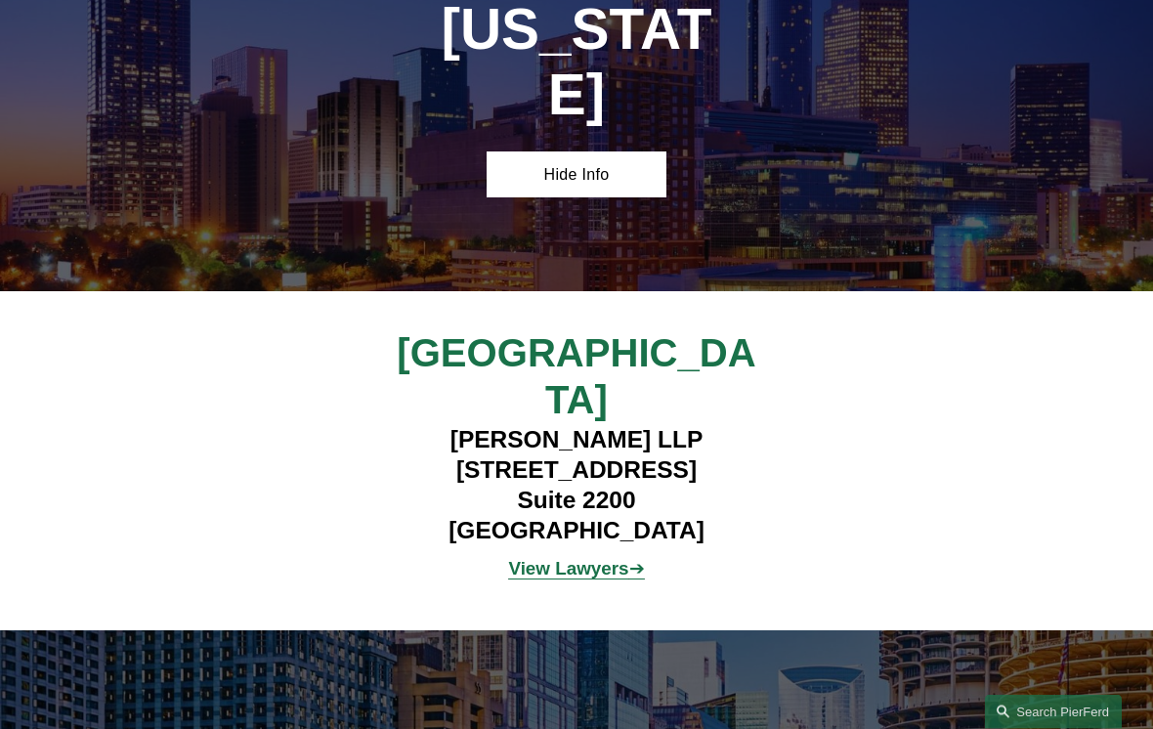
scroll to position [2461, 0]
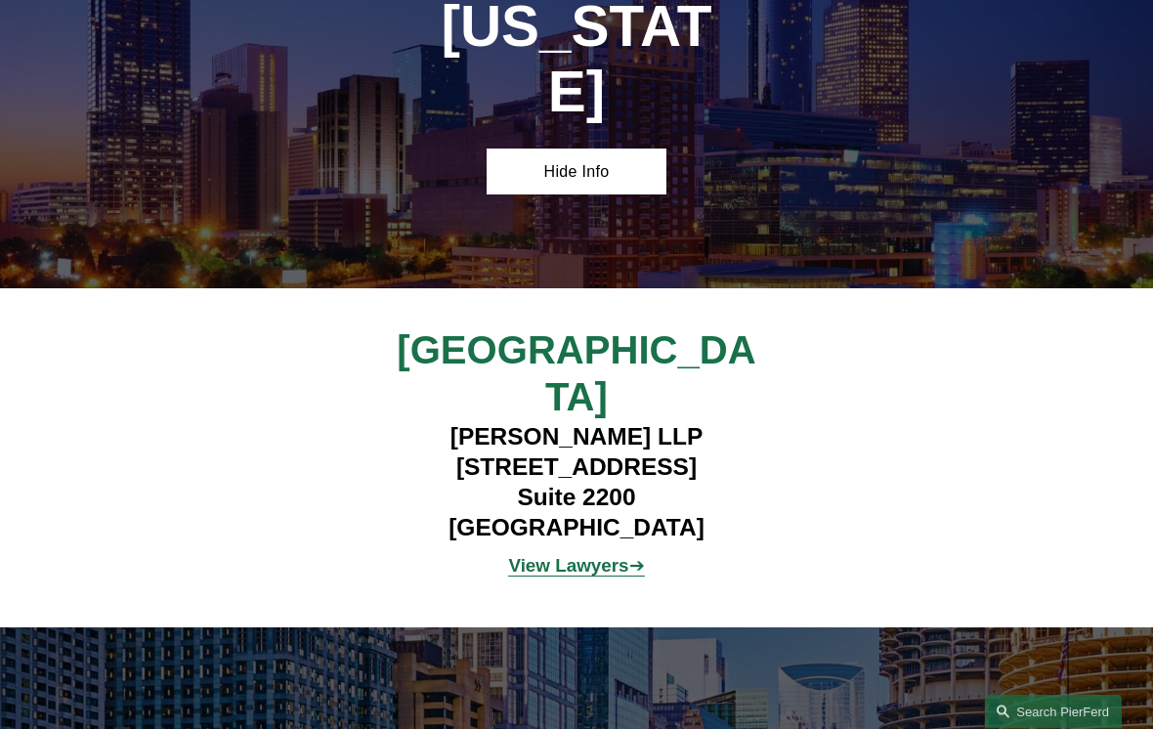
click at [617, 556] on strong "View Lawyers" at bounding box center [568, 566] width 120 height 21
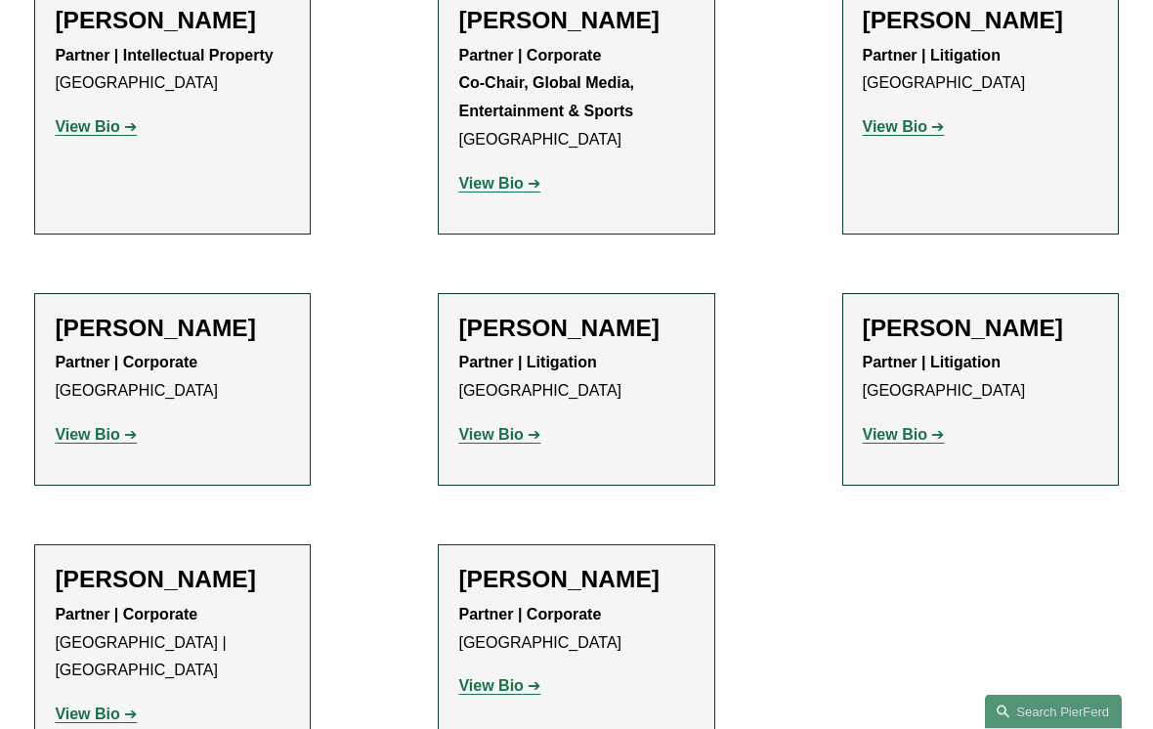
scroll to position [3043, 0]
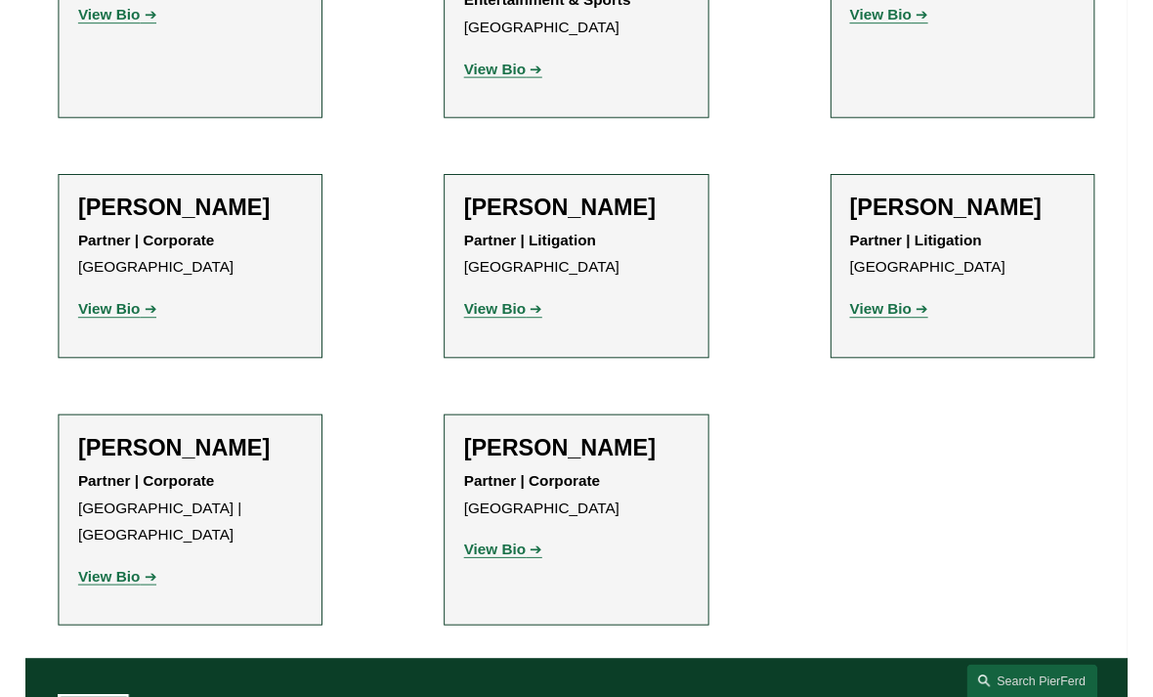
scroll to position [3011, 0]
